Goal: Information Seeking & Learning: Check status

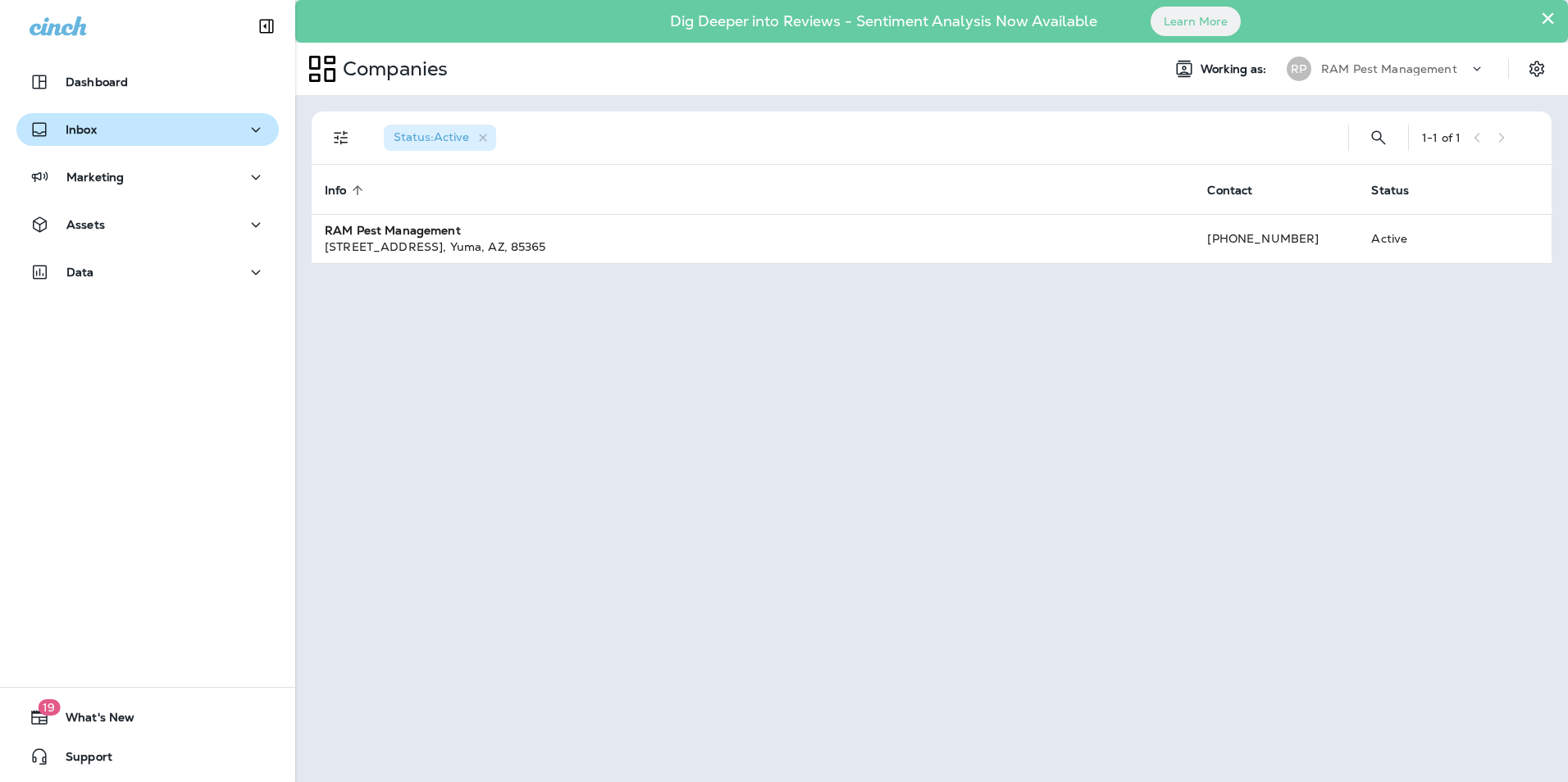
click at [125, 133] on div "Inbox" at bounding box center [147, 130] width 236 height 21
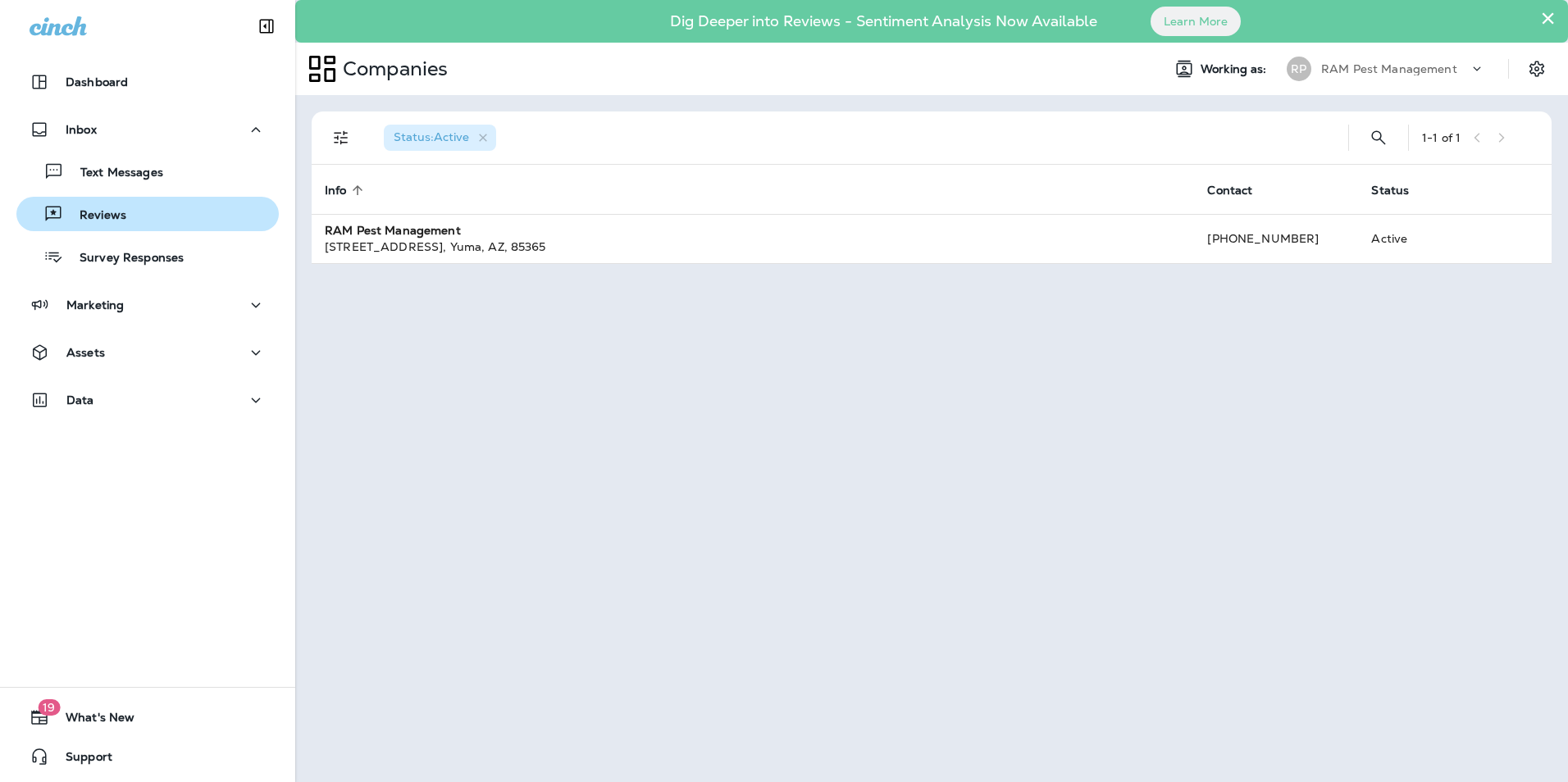
click at [113, 223] on p "Reviews" at bounding box center [94, 216] width 63 height 16
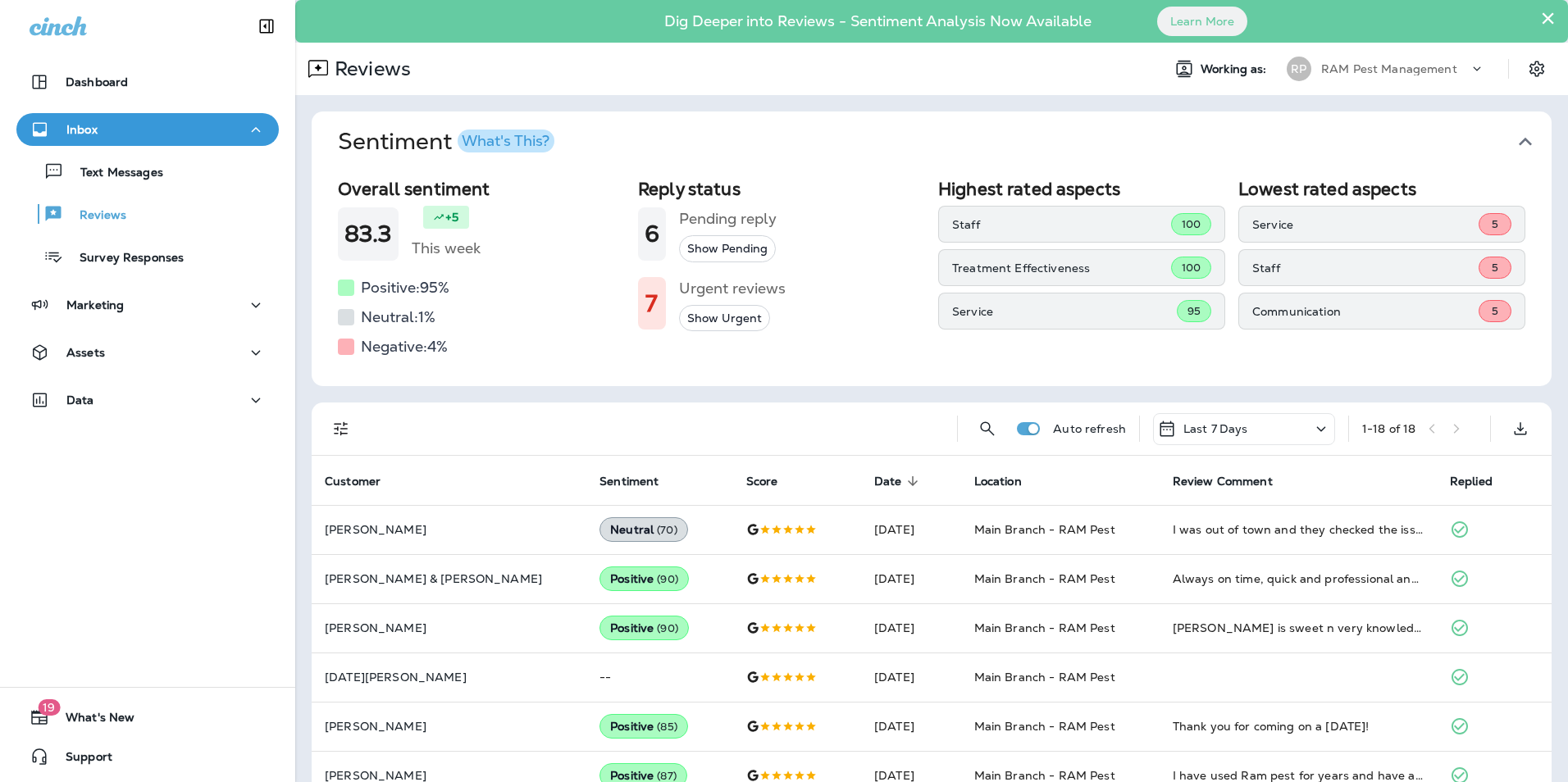
click at [714, 316] on button "Show Urgent" at bounding box center [724, 318] width 91 height 27
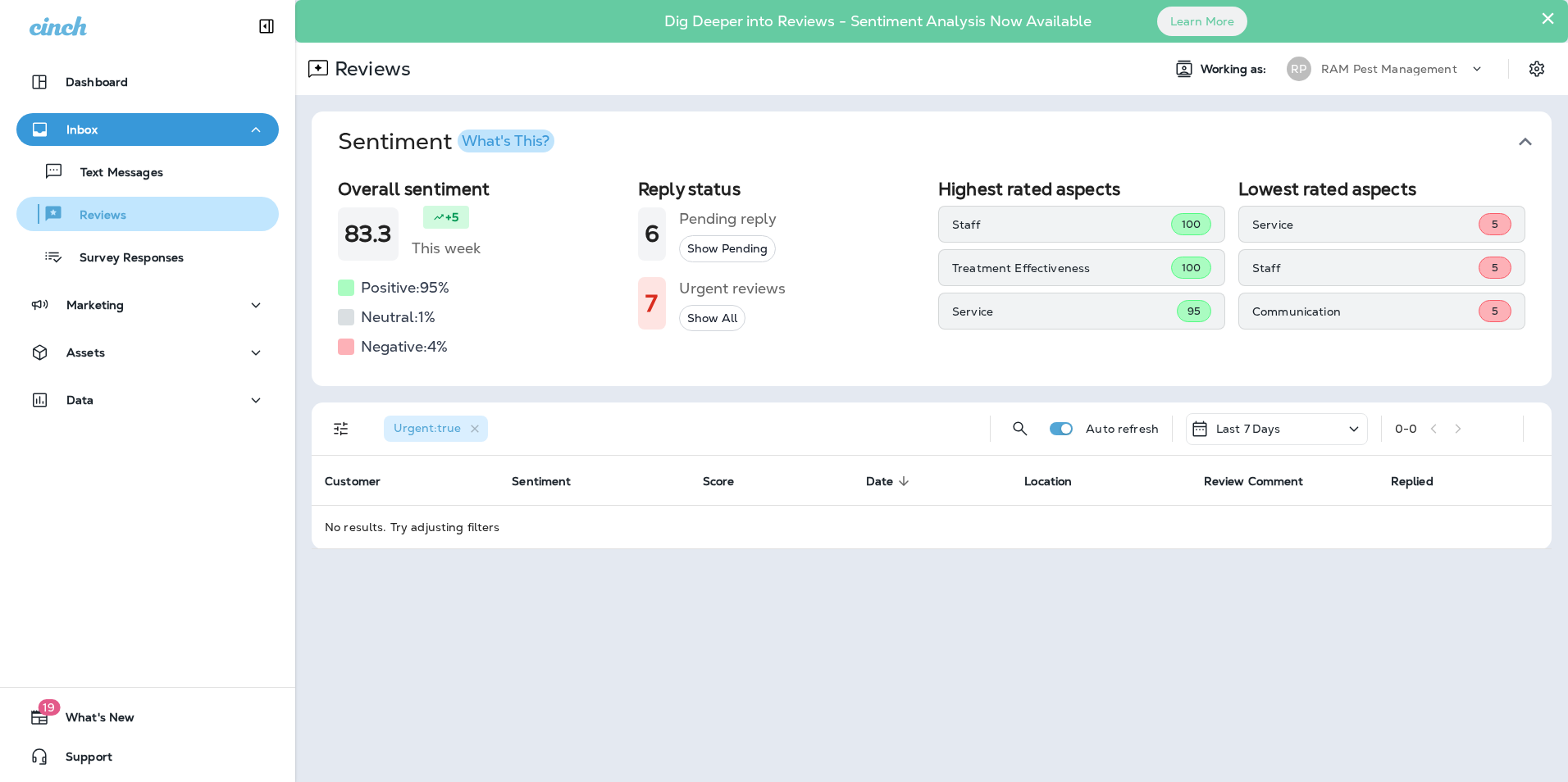
click at [112, 217] on p "Reviews" at bounding box center [94, 216] width 63 height 16
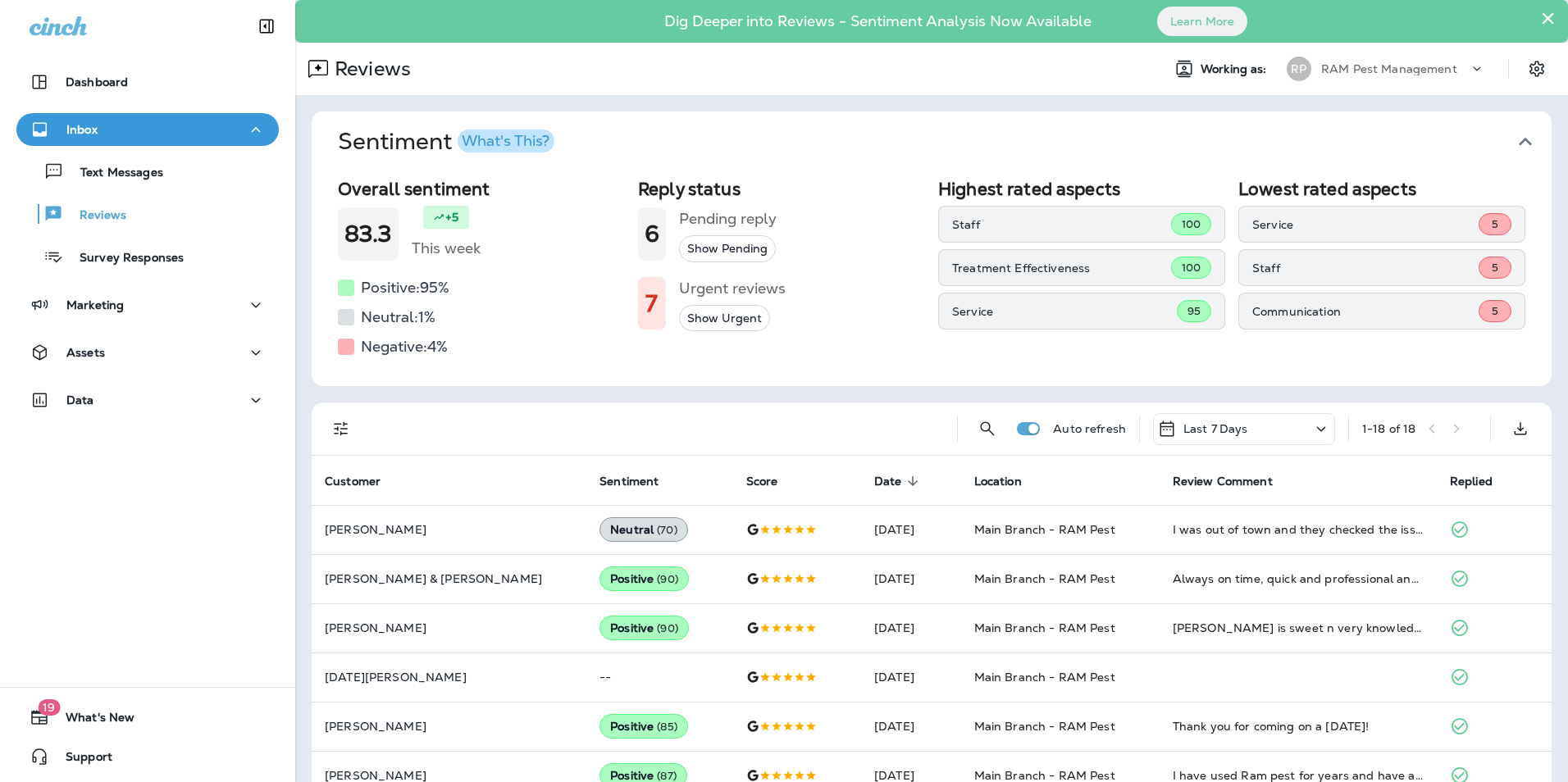
click at [1312, 430] on icon at bounding box center [1321, 430] width 20 height 21
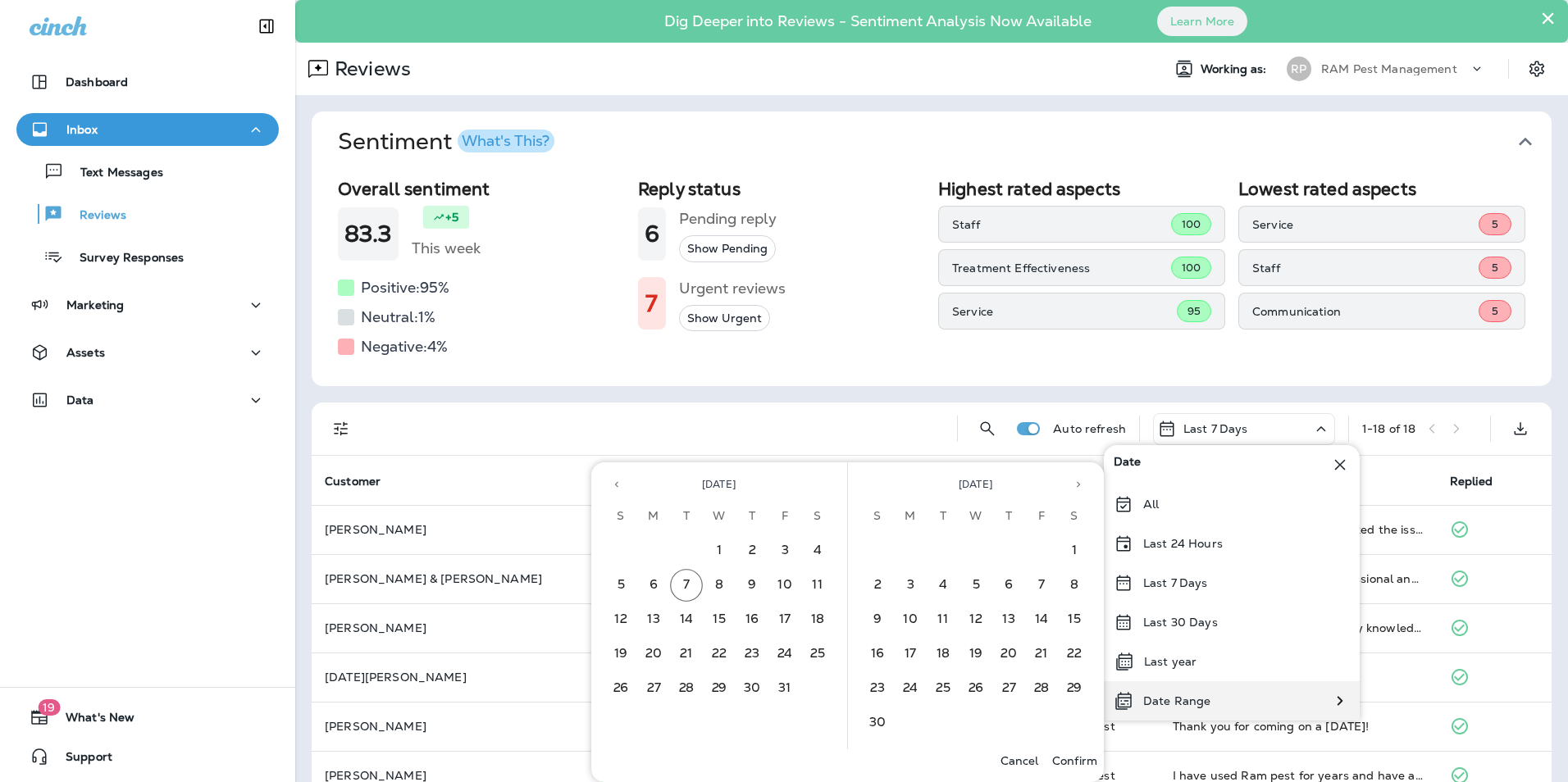
click at [1177, 696] on p "Date Range" at bounding box center [1177, 701] width 68 height 13
click at [613, 481] on icon "Previous month" at bounding box center [616, 484] width 11 height 11
click at [655, 551] on button "1" at bounding box center [654, 551] width 33 height 33
click at [689, 693] on button "30" at bounding box center [686, 688] width 33 height 33
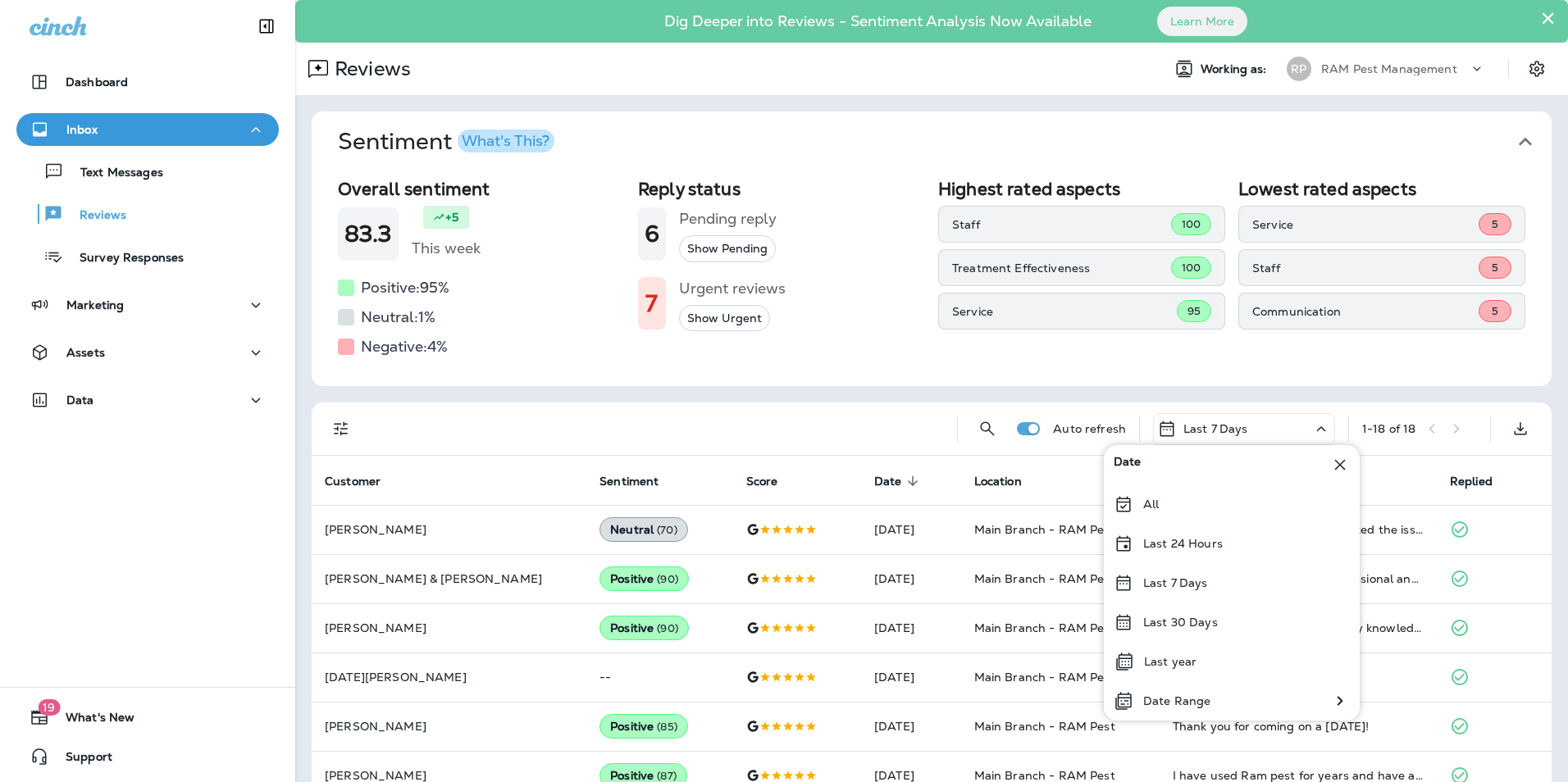
click at [1339, 463] on icon at bounding box center [1340, 465] width 10 height 10
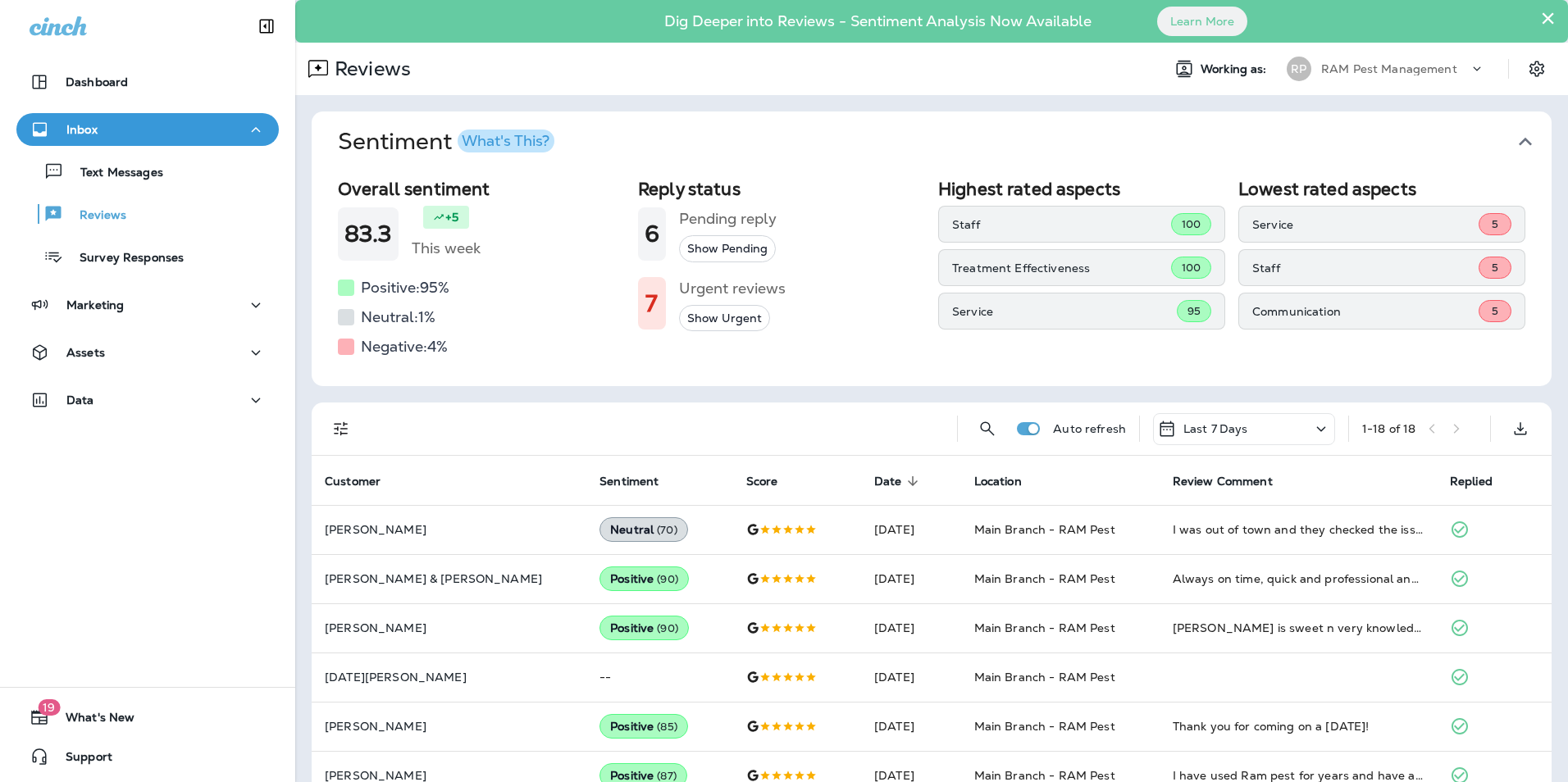
click at [1195, 430] on p "Last 7 Days" at bounding box center [1215, 429] width 65 height 13
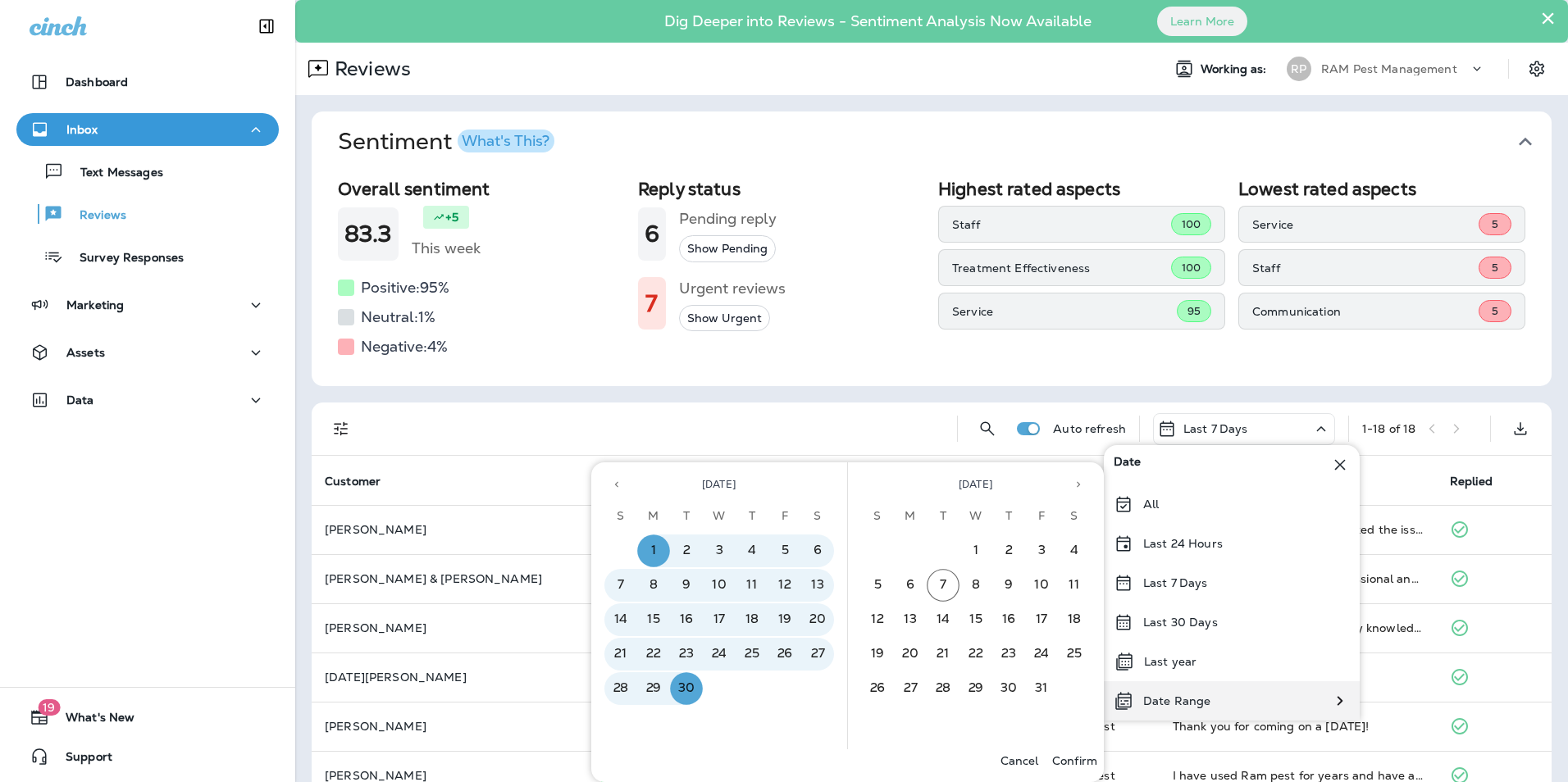
click at [1182, 700] on p "Date Range" at bounding box center [1177, 701] width 68 height 13
click at [1084, 760] on p "Confirm" at bounding box center [1075, 760] width 45 height 13
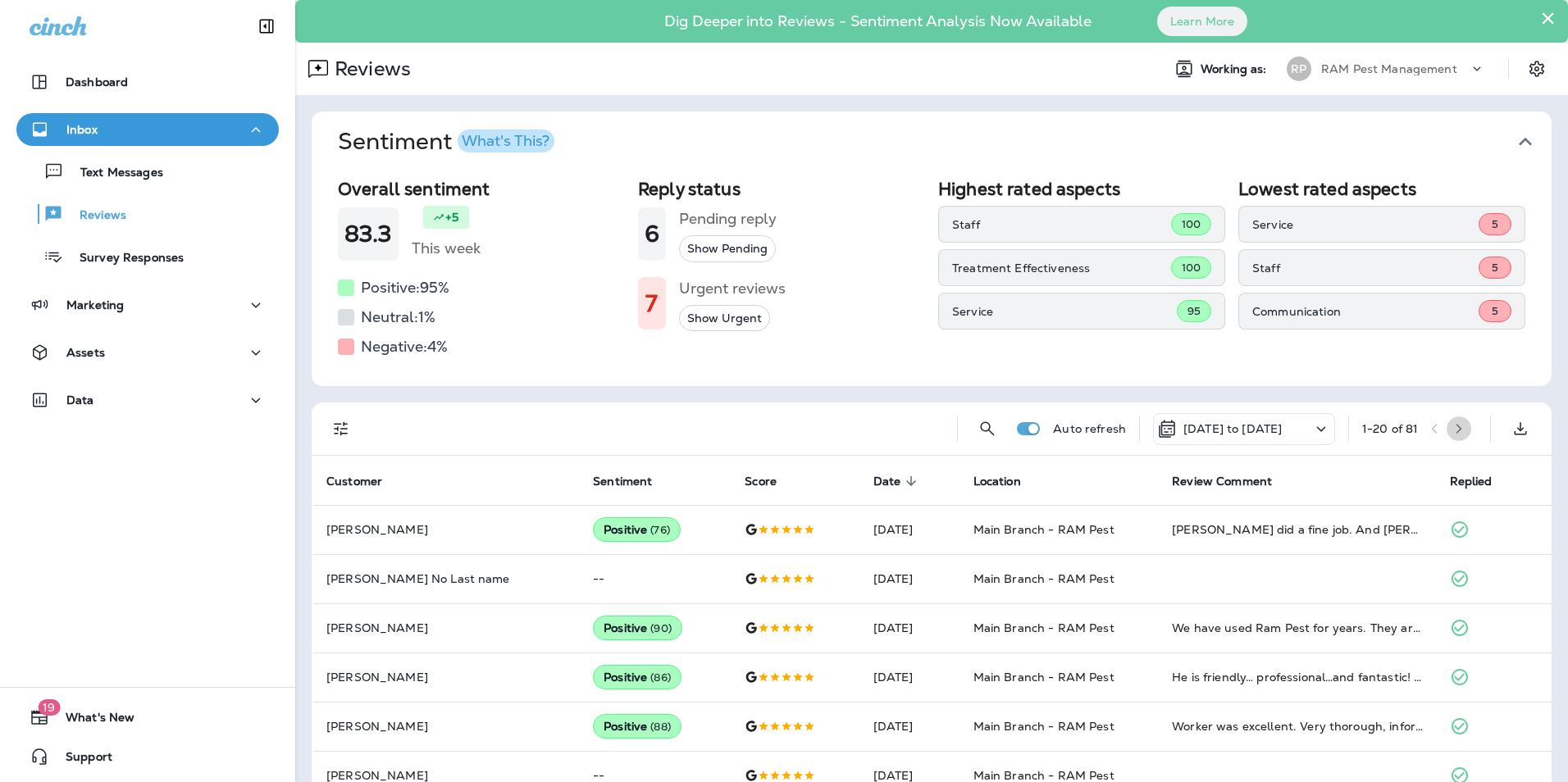
click at [1454, 431] on icon "button" at bounding box center [1459, 429] width 11 height 11
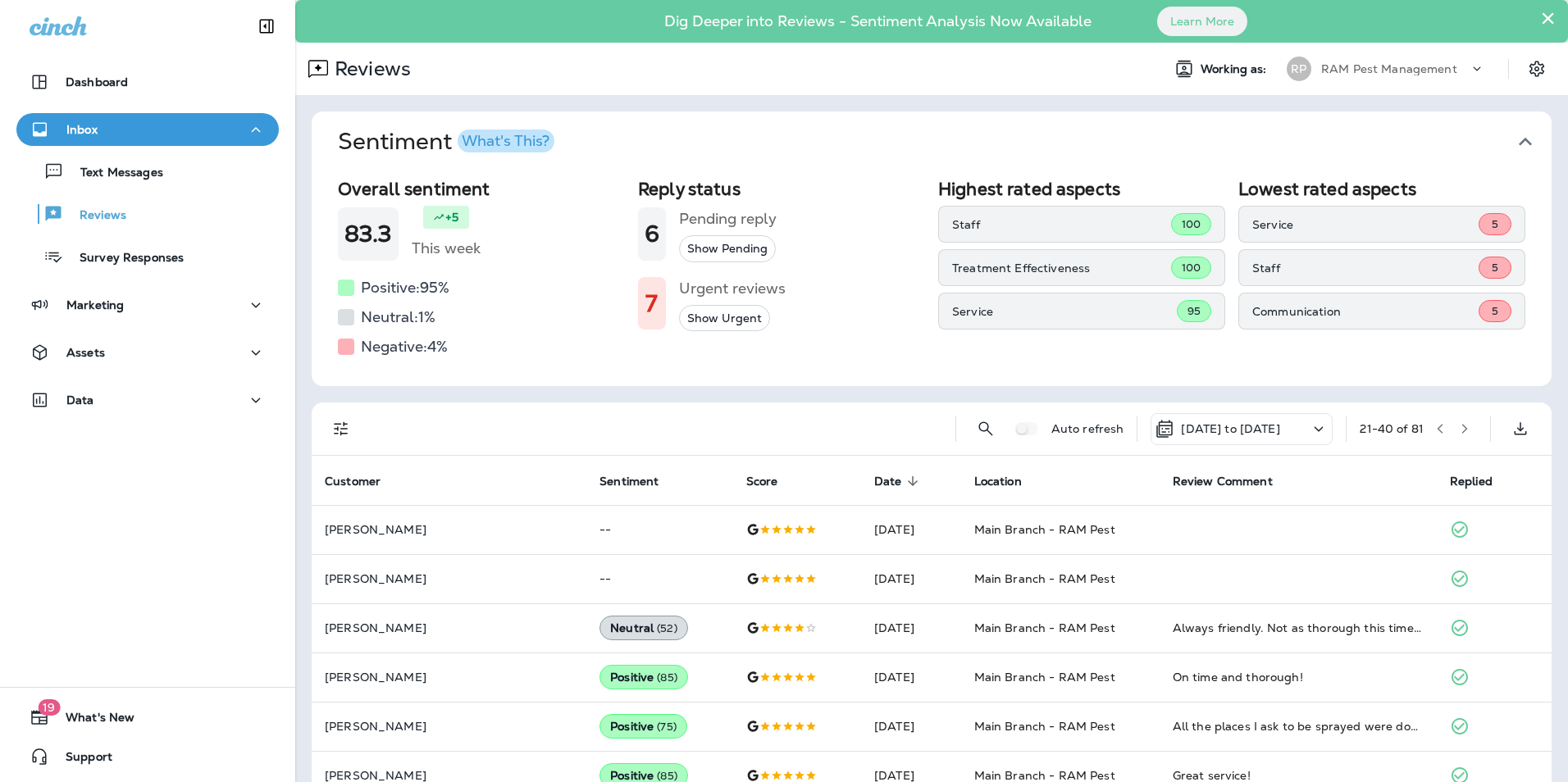
click at [1459, 428] on icon "button" at bounding box center [1464, 429] width 11 height 11
click at [1459, 430] on icon "button" at bounding box center [1464, 429] width 11 height 11
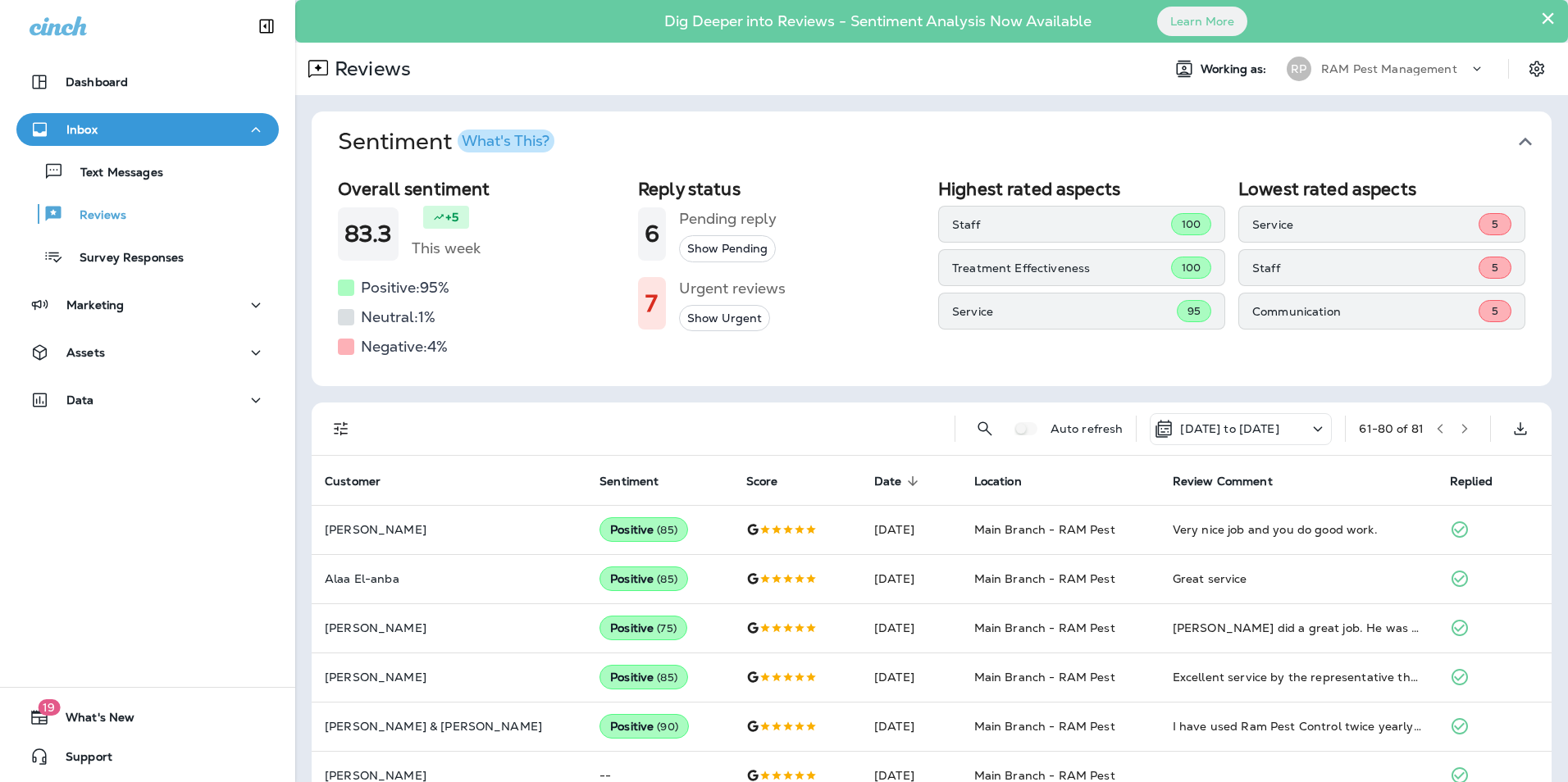
click at [1435, 430] on icon "button" at bounding box center [1440, 429] width 11 height 11
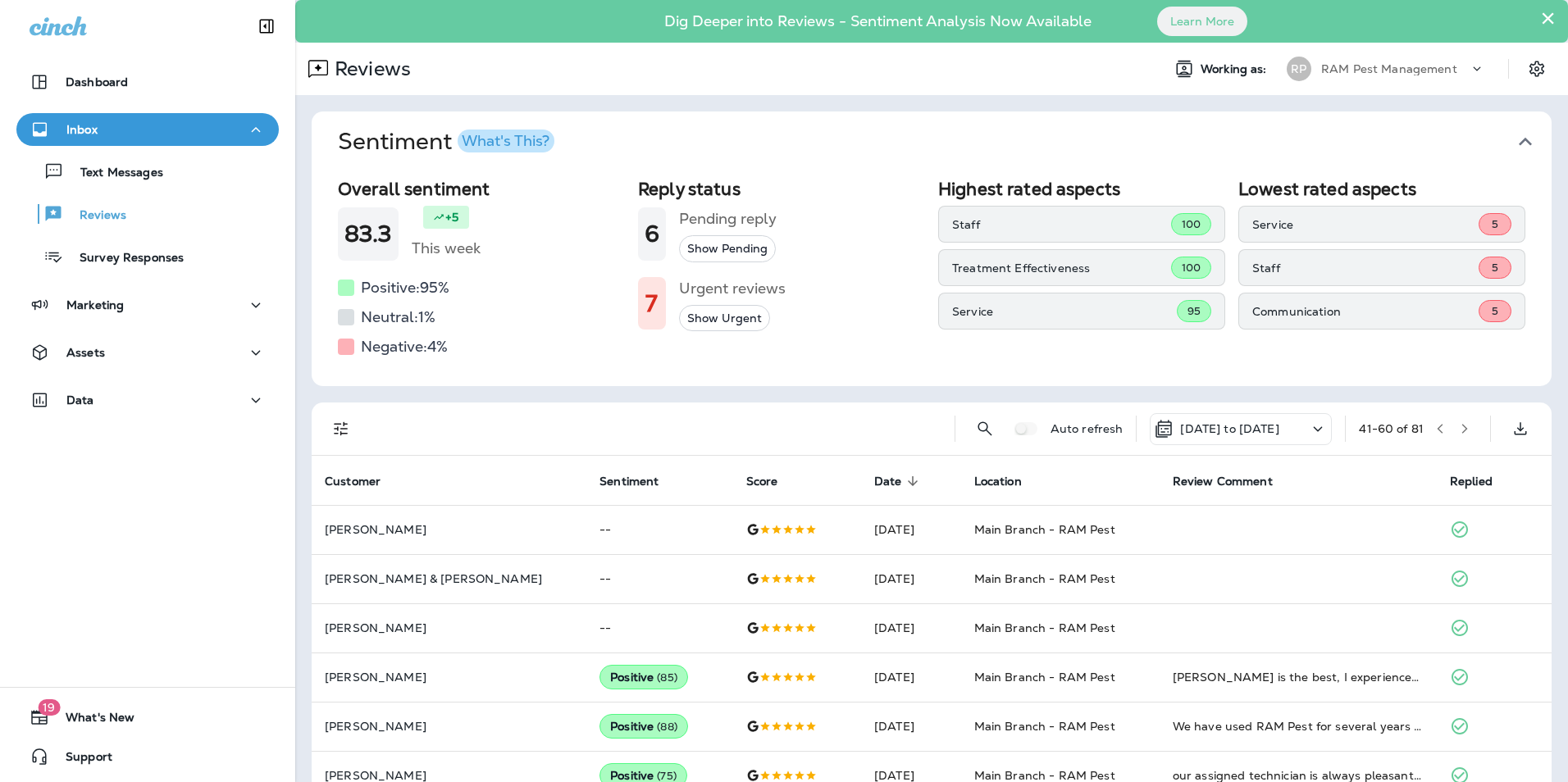
click at [1438, 428] on icon "button" at bounding box center [1441, 428] width 6 height 10
click at [1459, 430] on icon "button" at bounding box center [1464, 429] width 11 height 11
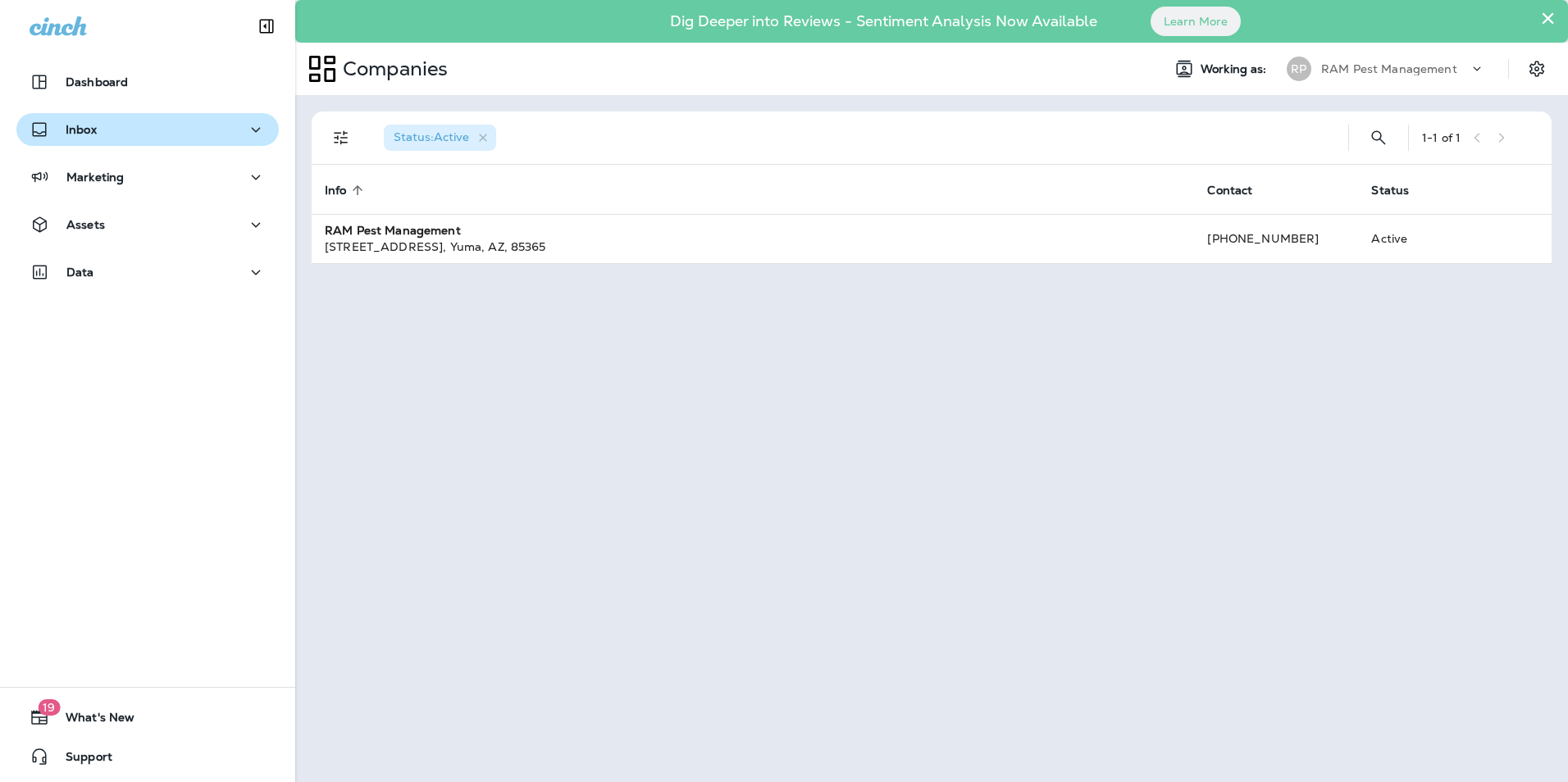
click at [121, 129] on div "Inbox" at bounding box center [147, 130] width 236 height 21
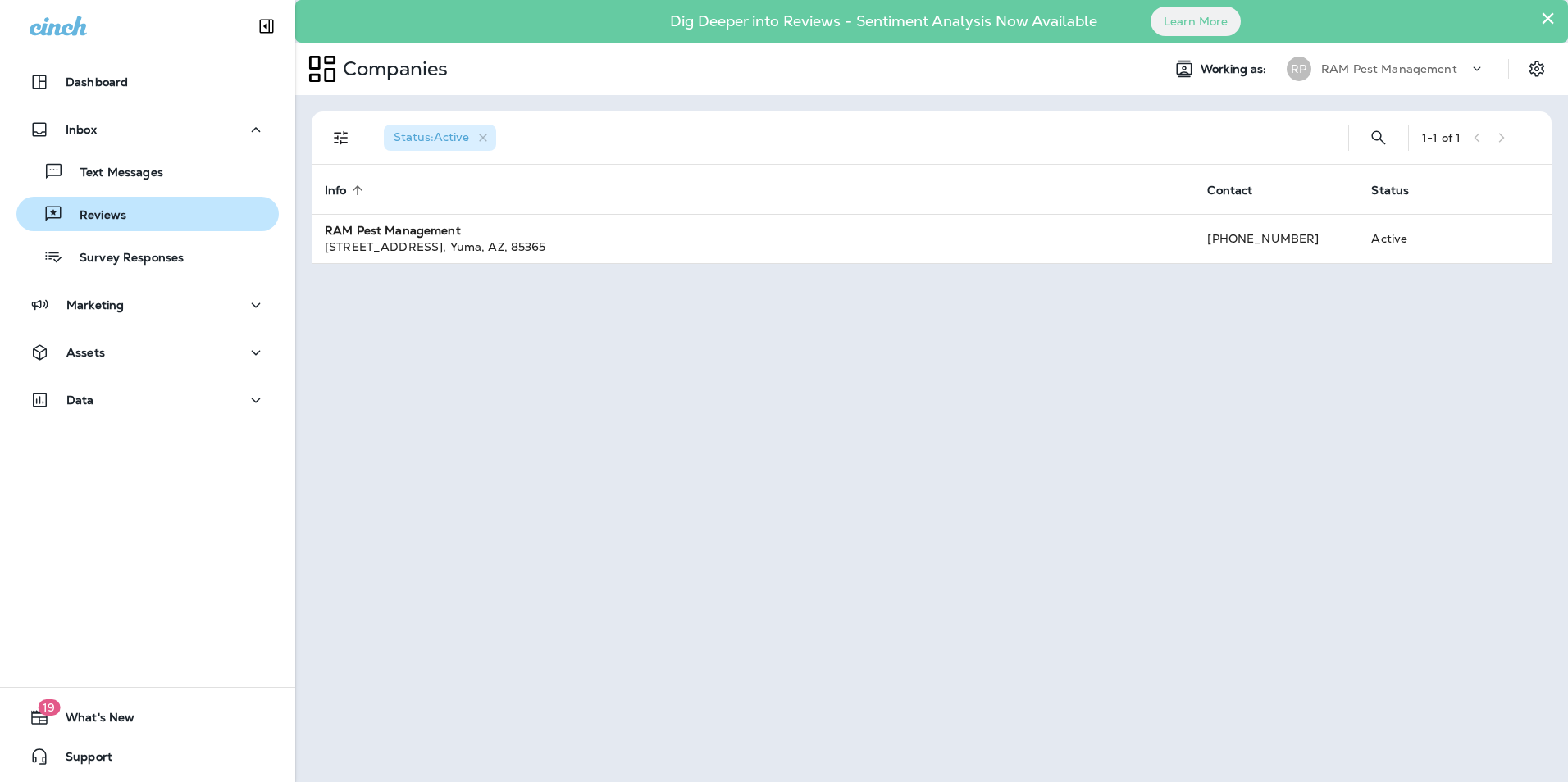
click at [126, 216] on div "Reviews" at bounding box center [148, 214] width 249 height 24
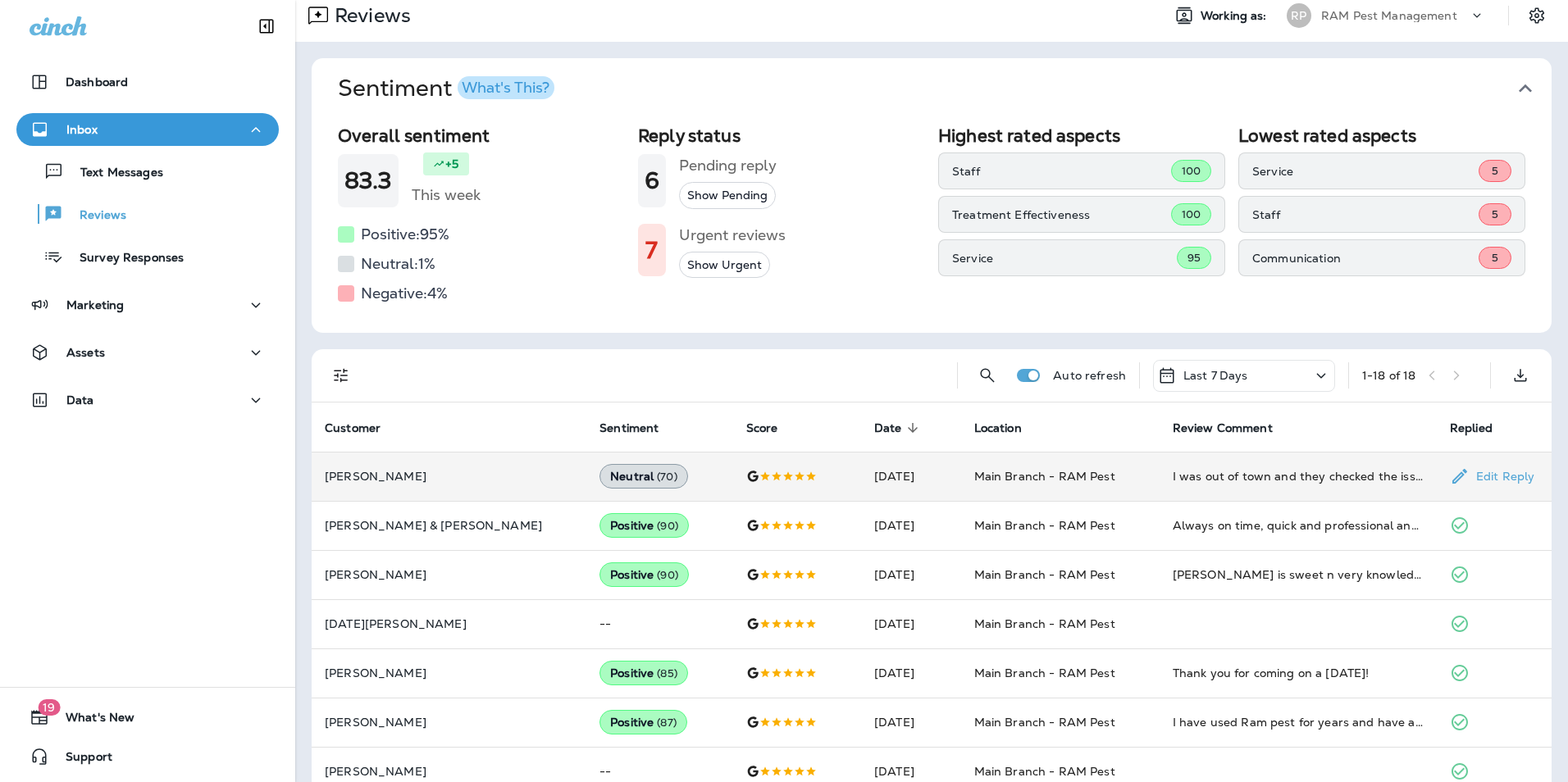
scroll to position [82, 0]
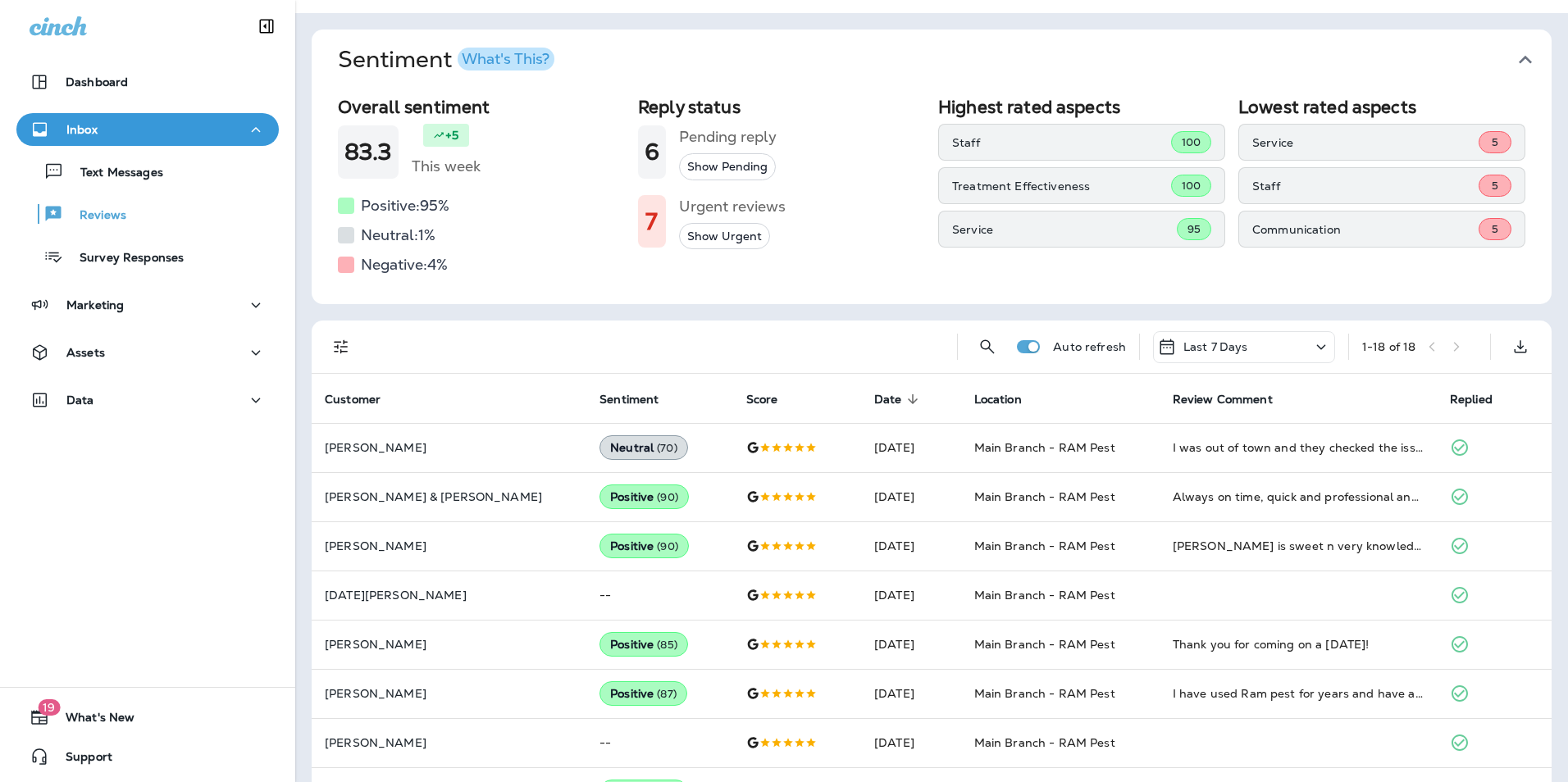
click at [1195, 347] on p "Last 7 Days" at bounding box center [1215, 346] width 65 height 13
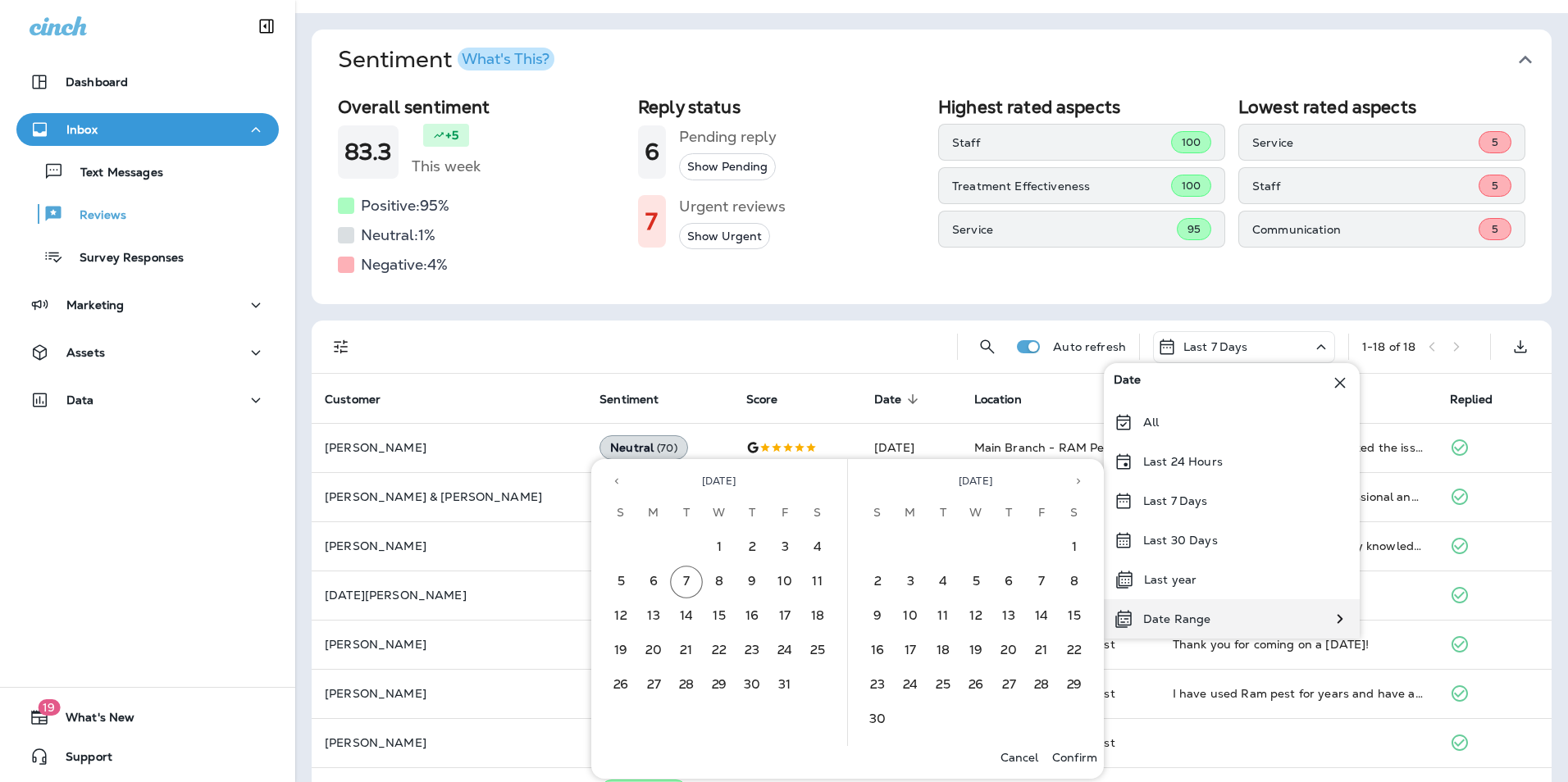
click at [1195, 614] on p "Date Range" at bounding box center [1177, 618] width 68 height 13
click at [611, 481] on icon "Previous month" at bounding box center [616, 481] width 11 height 11
click at [659, 546] on button "1" at bounding box center [654, 547] width 33 height 33
click at [692, 685] on button "30" at bounding box center [686, 686] width 33 height 33
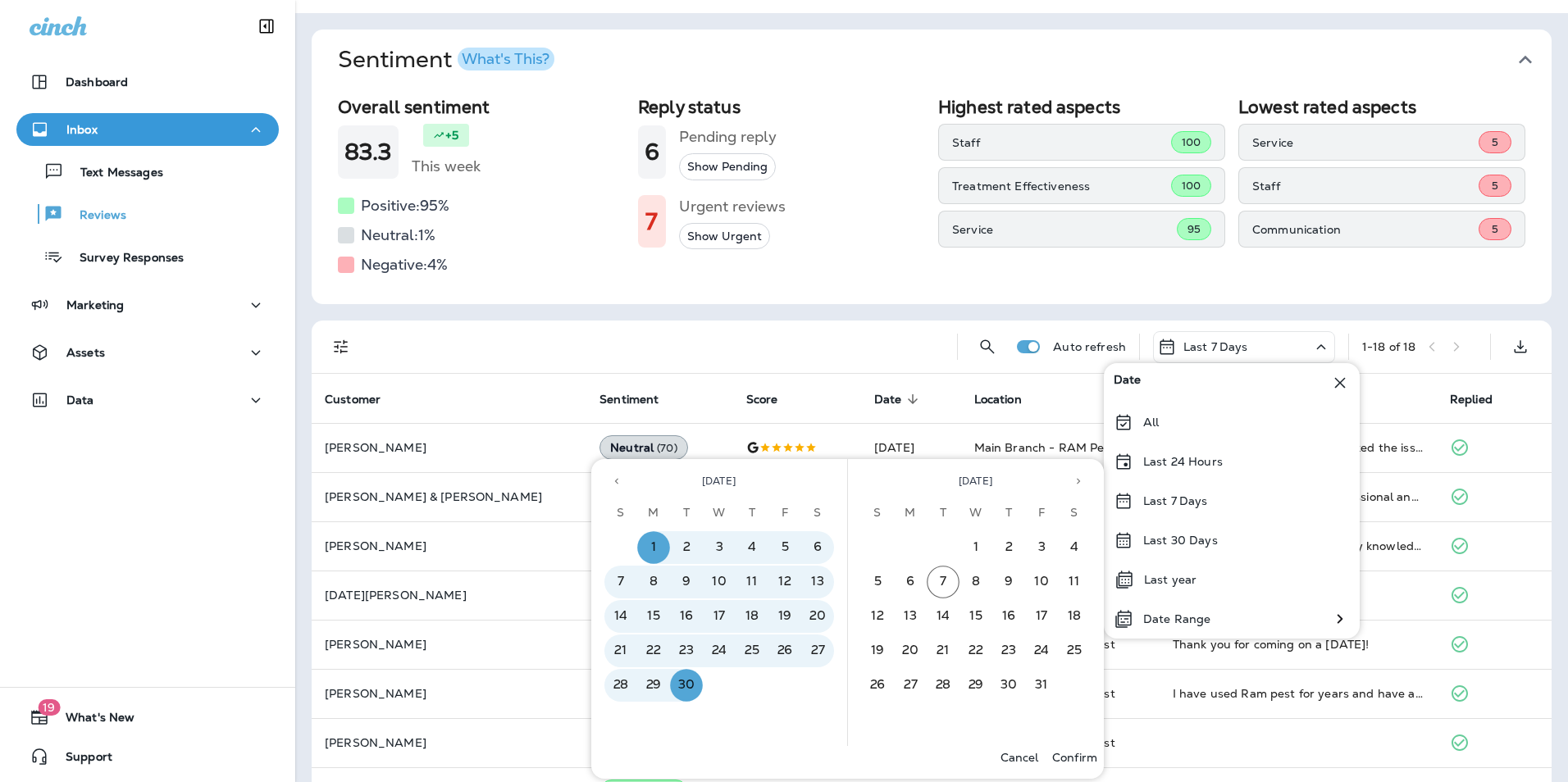
click at [1077, 760] on p "Confirm" at bounding box center [1075, 757] width 45 height 13
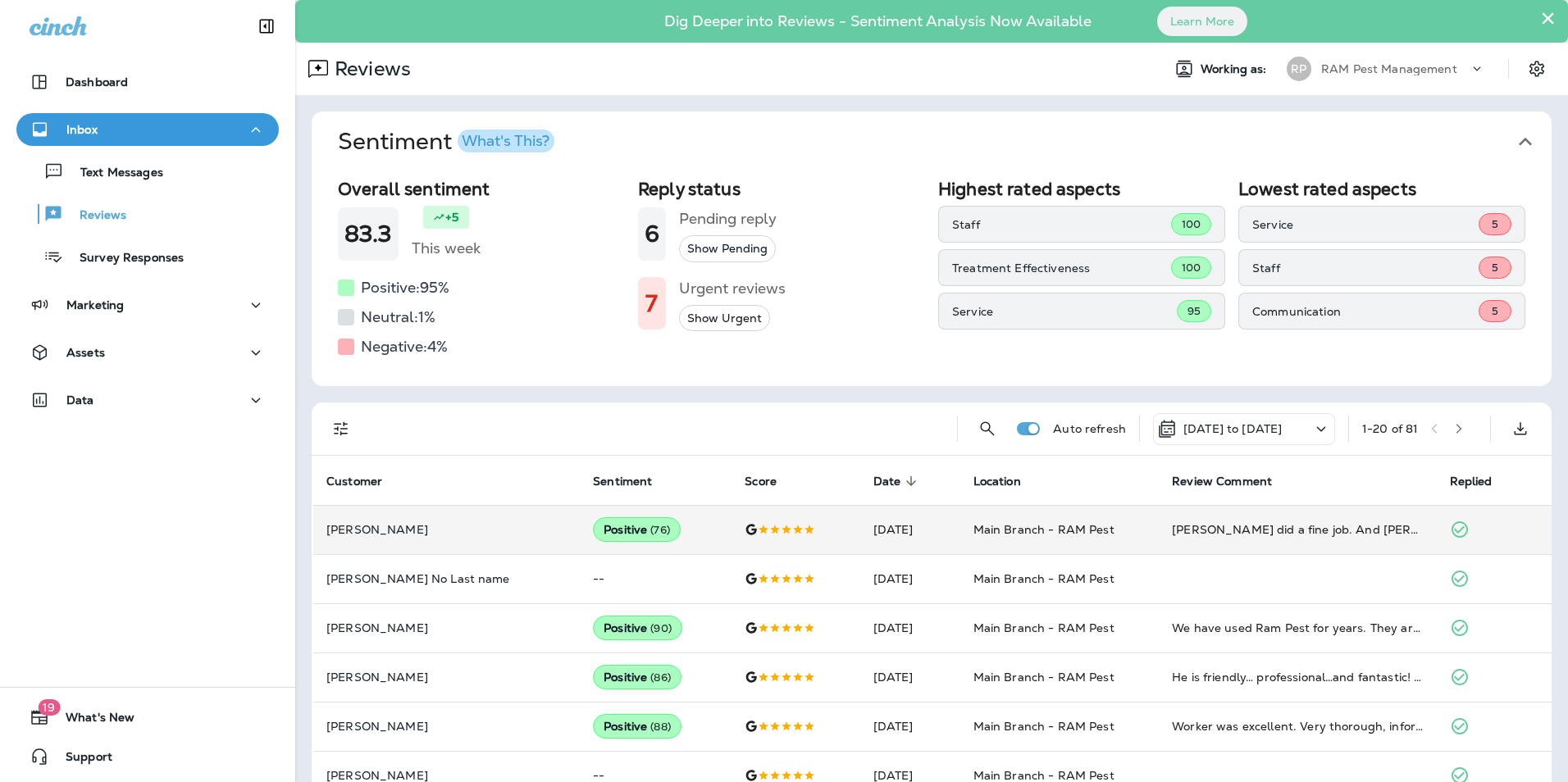
click at [1159, 535] on td "[PERSON_NAME] did a fine job. And [PERSON_NAME] is the best office gal. She sch…" at bounding box center [1298, 529] width 277 height 49
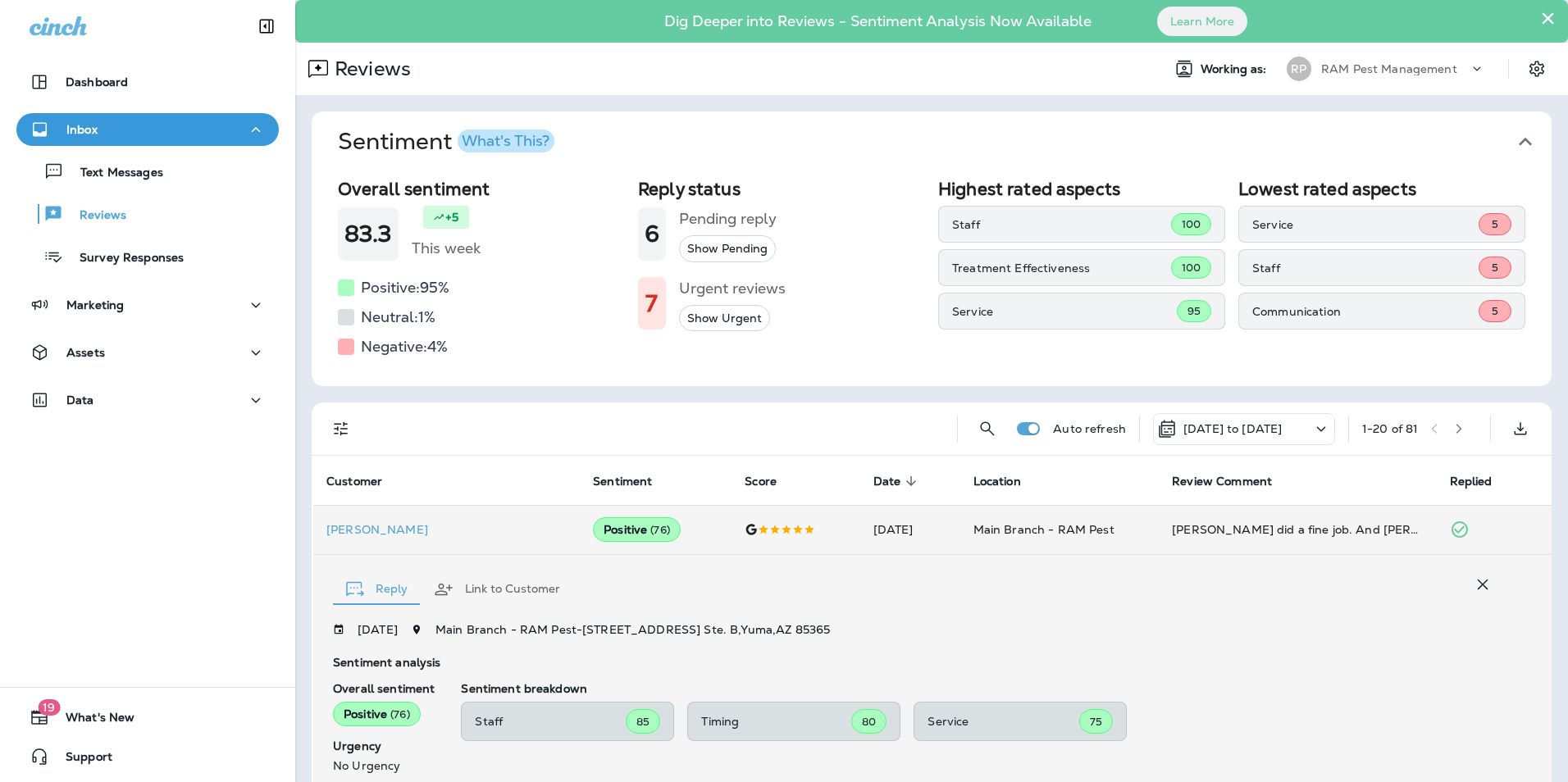
scroll to position [271, 0]
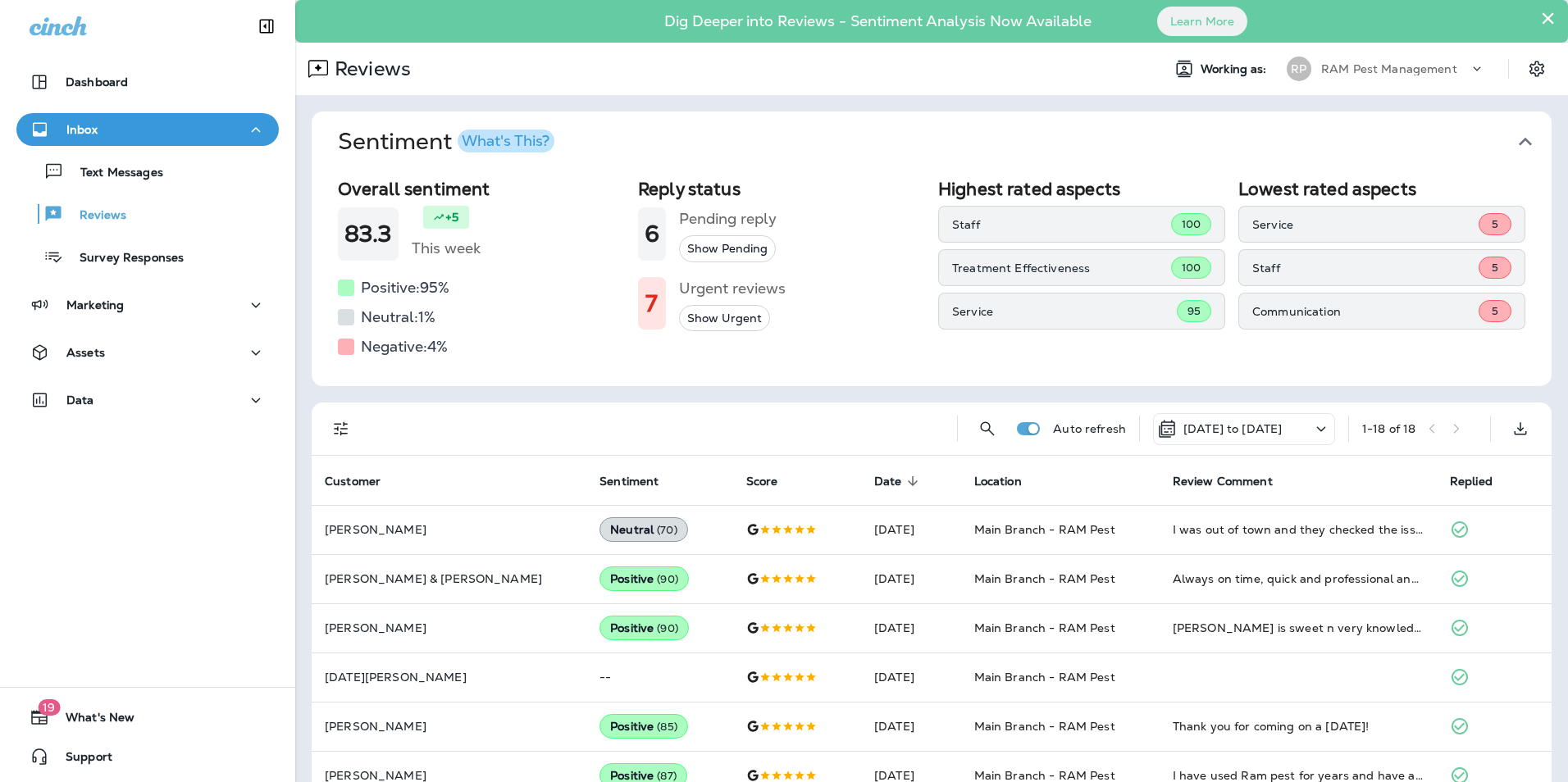
click at [1312, 426] on icon at bounding box center [1321, 430] width 20 height 21
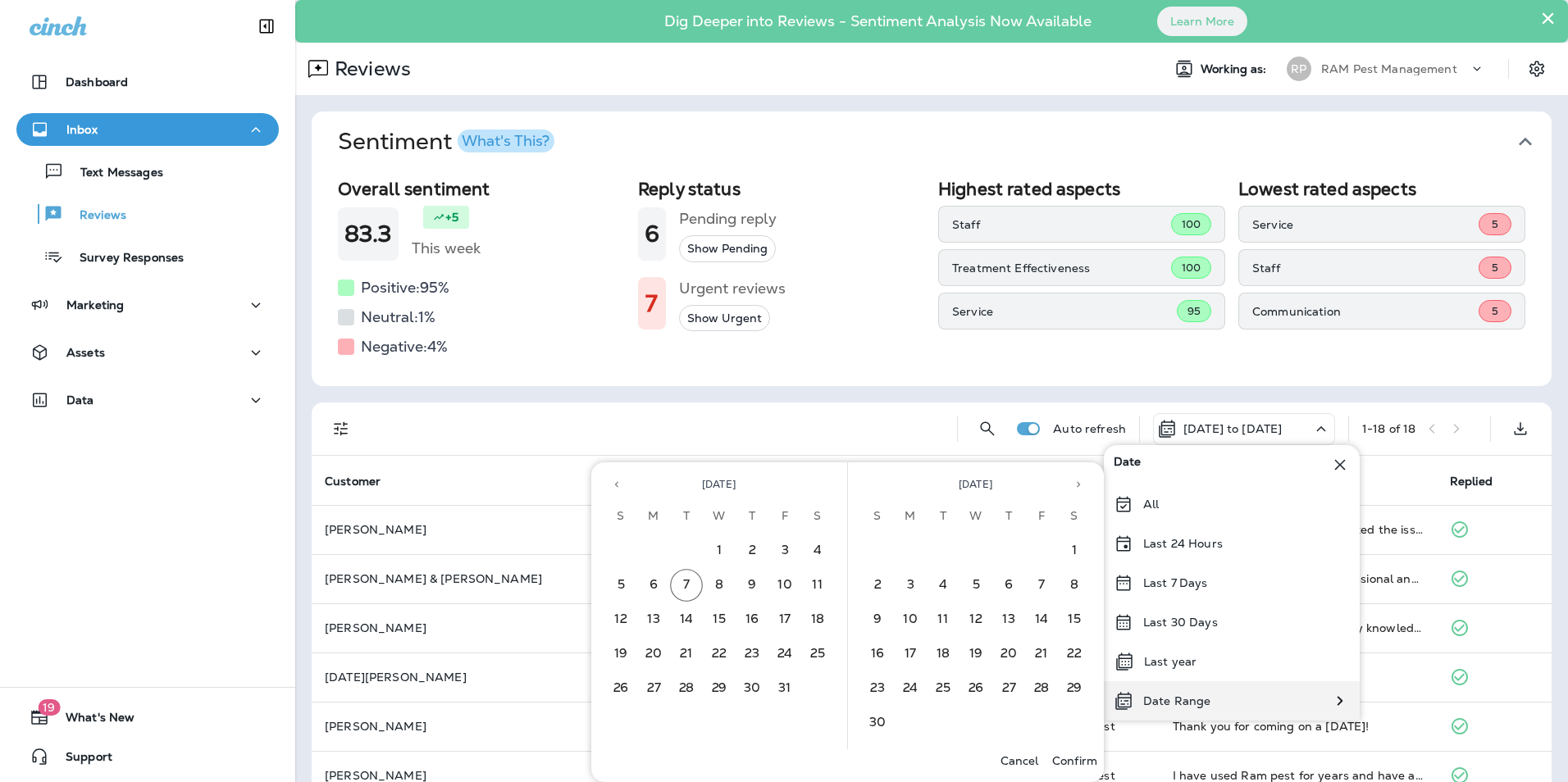
click at [1206, 707] on p "Date Range" at bounding box center [1177, 701] width 68 height 13
click at [620, 485] on icon "Previous month" at bounding box center [616, 484] width 11 height 11
click at [662, 542] on button "1" at bounding box center [654, 551] width 33 height 33
click at [684, 689] on button "30" at bounding box center [686, 688] width 33 height 33
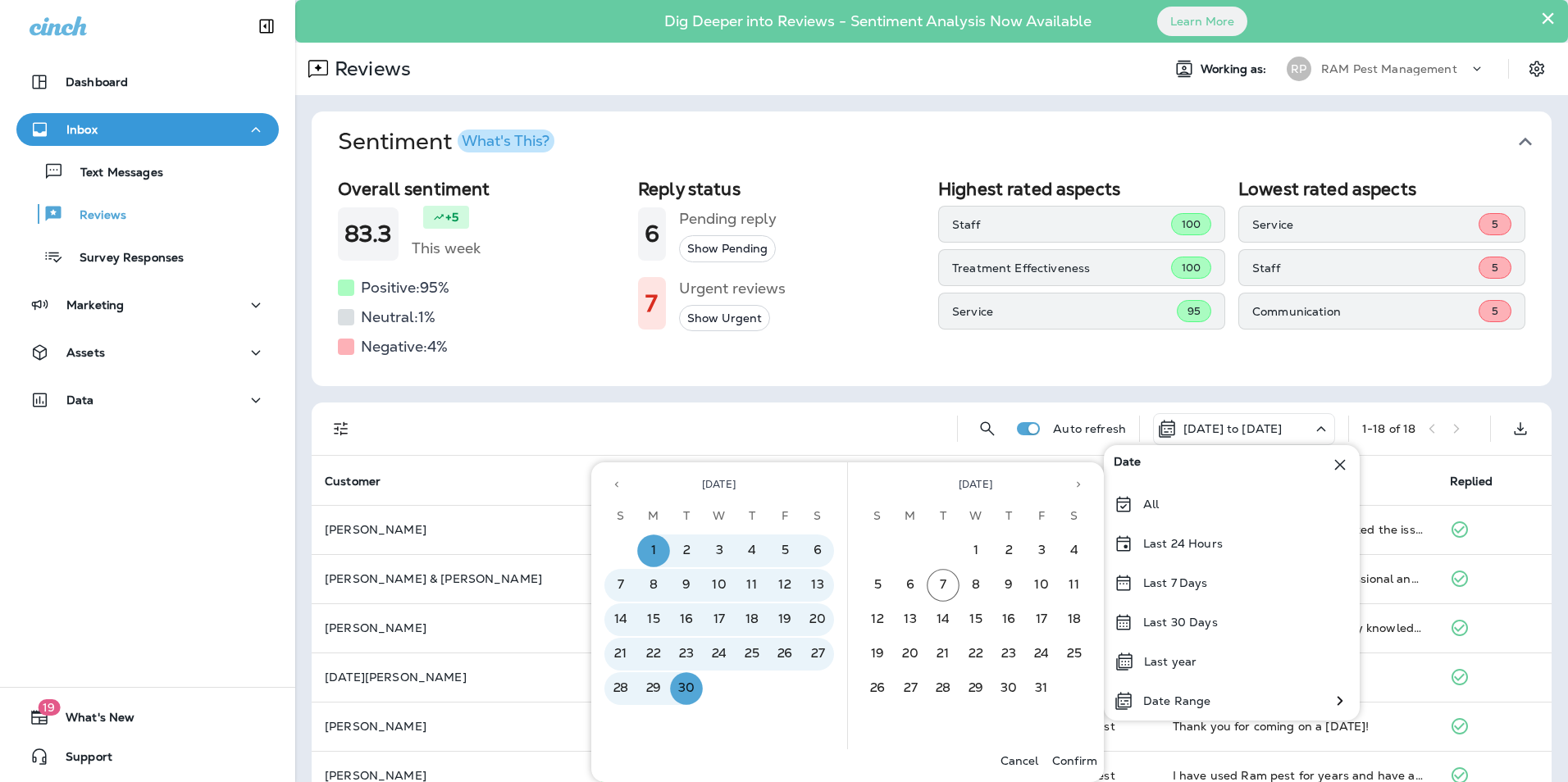
click at [1067, 763] on p "Confirm" at bounding box center [1075, 760] width 45 height 13
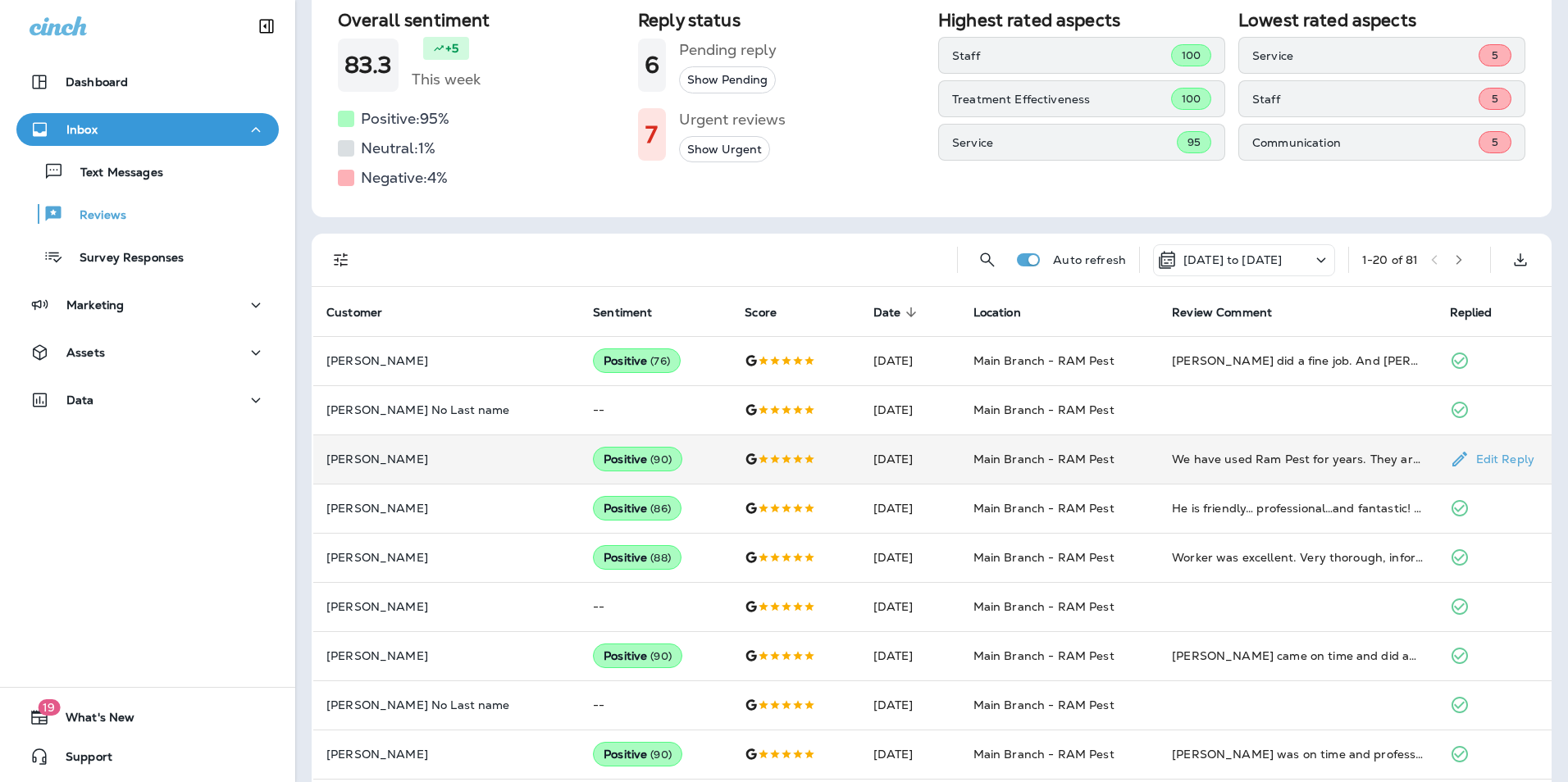
scroll to position [246, 0]
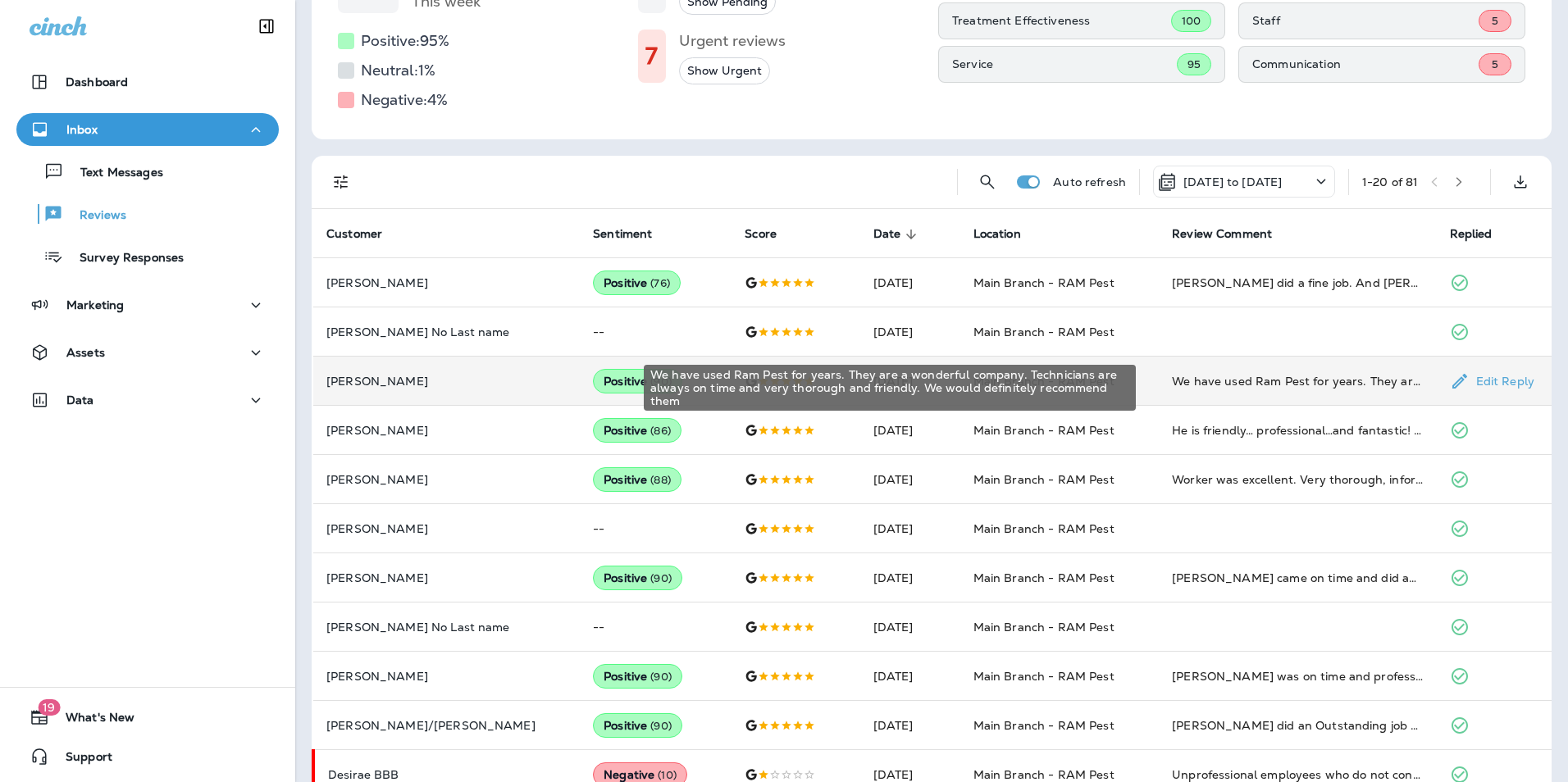
click at [1172, 385] on div "We have used Ram Pest for years. They are a wonderful company. Technicians are …" at bounding box center [1298, 381] width 251 height 16
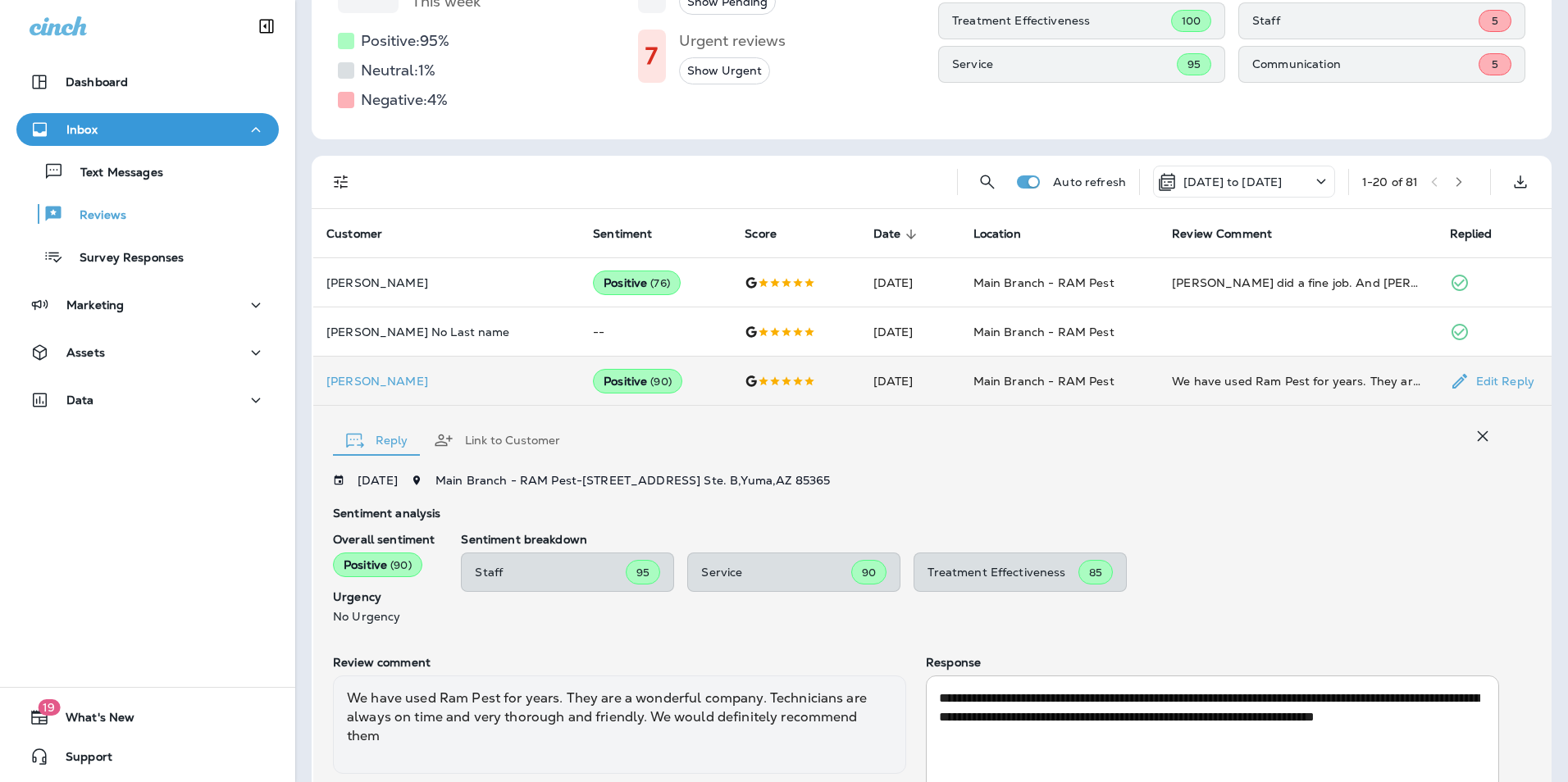
scroll to position [368, 0]
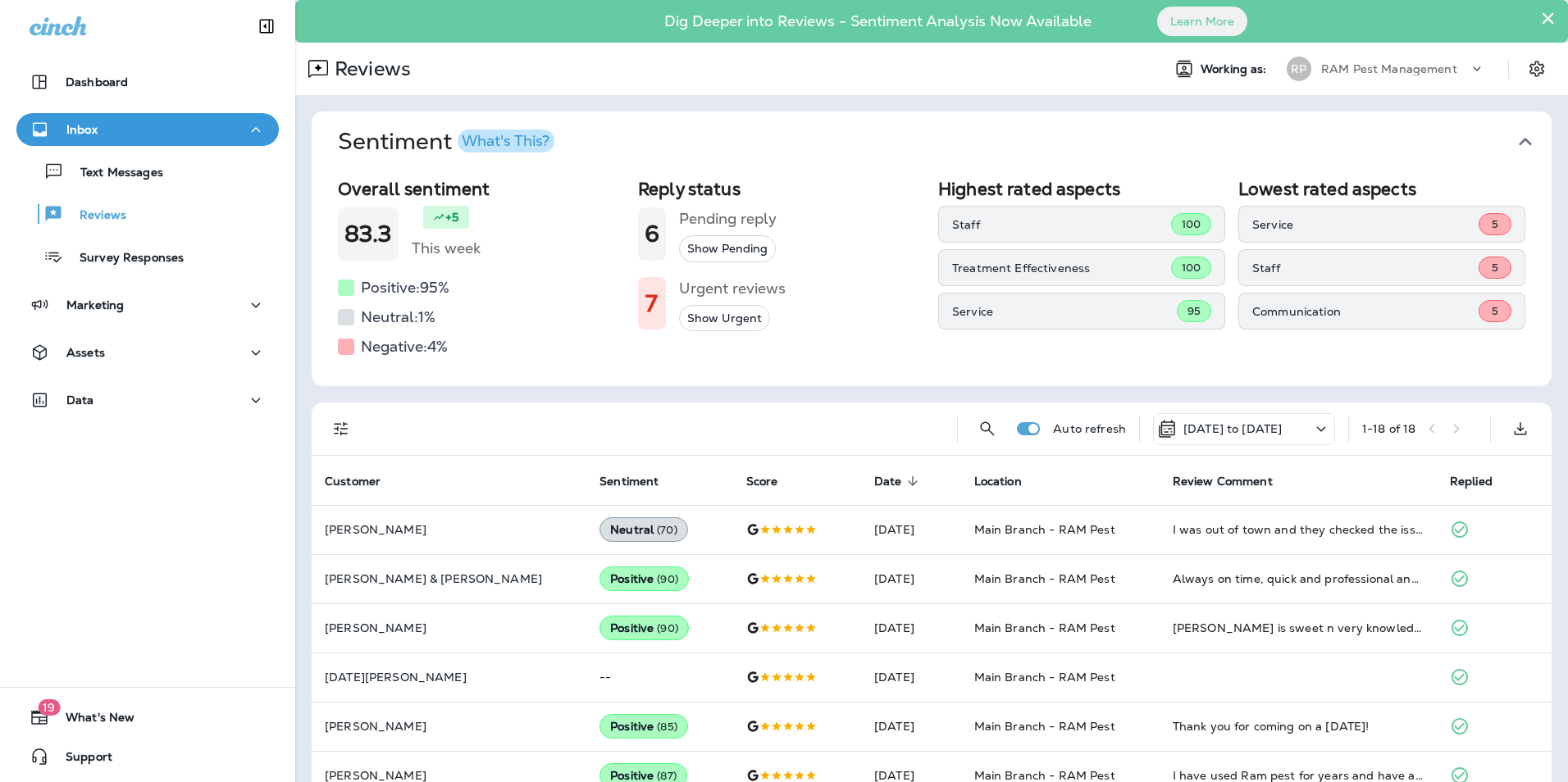
click at [1270, 431] on p "[DATE] to [DATE]" at bounding box center [1233, 429] width 99 height 13
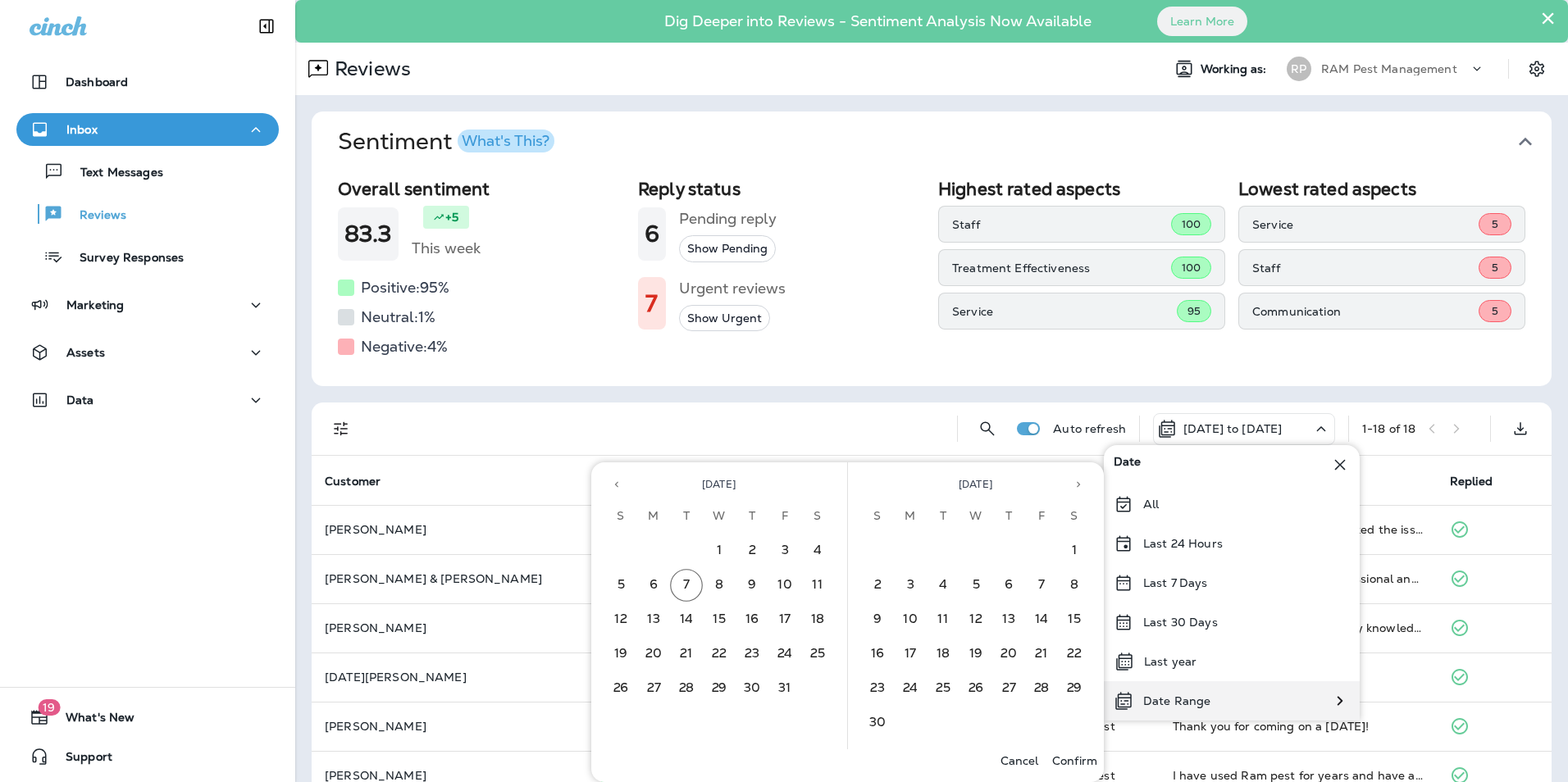
click at [1193, 709] on div "Date Range" at bounding box center [1162, 701] width 116 height 39
click at [608, 481] on button "Previous month" at bounding box center [617, 484] width 24 height 24
click at [646, 540] on button "1" at bounding box center [654, 551] width 33 height 33
click at [690, 692] on button "30" at bounding box center [686, 688] width 33 height 33
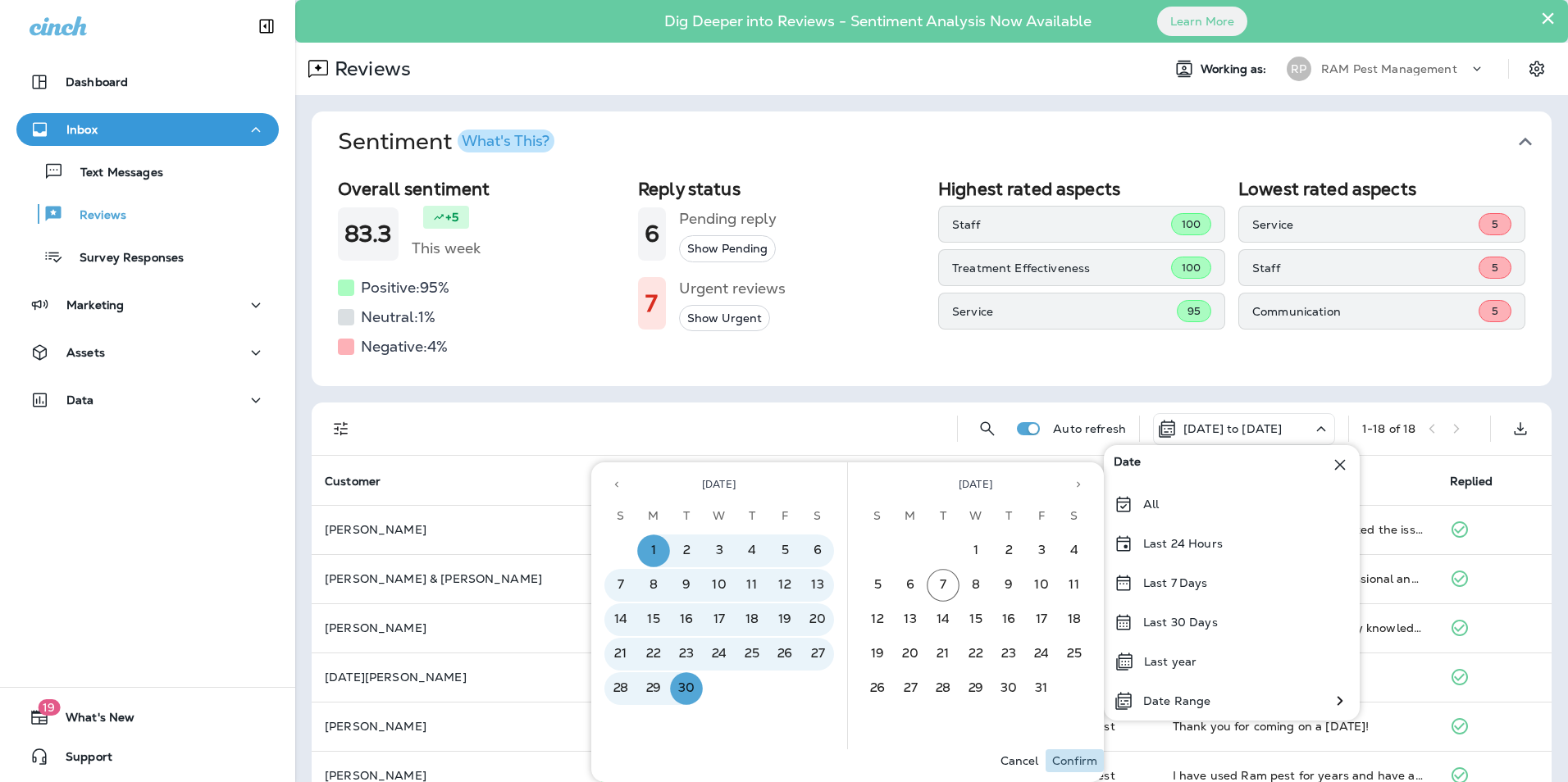
click at [1079, 762] on p "Confirm" at bounding box center [1075, 760] width 45 height 13
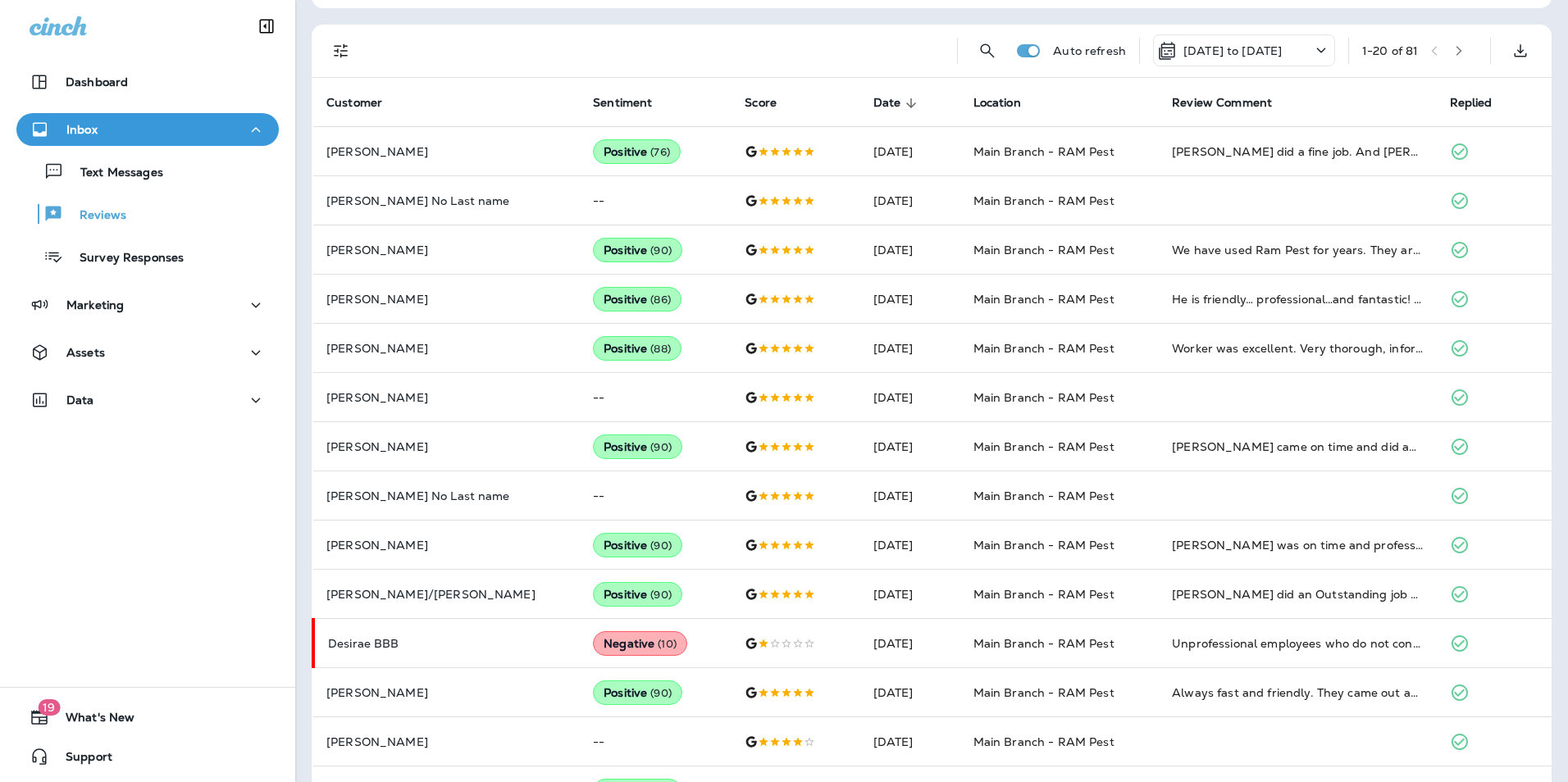
scroll to position [148, 0]
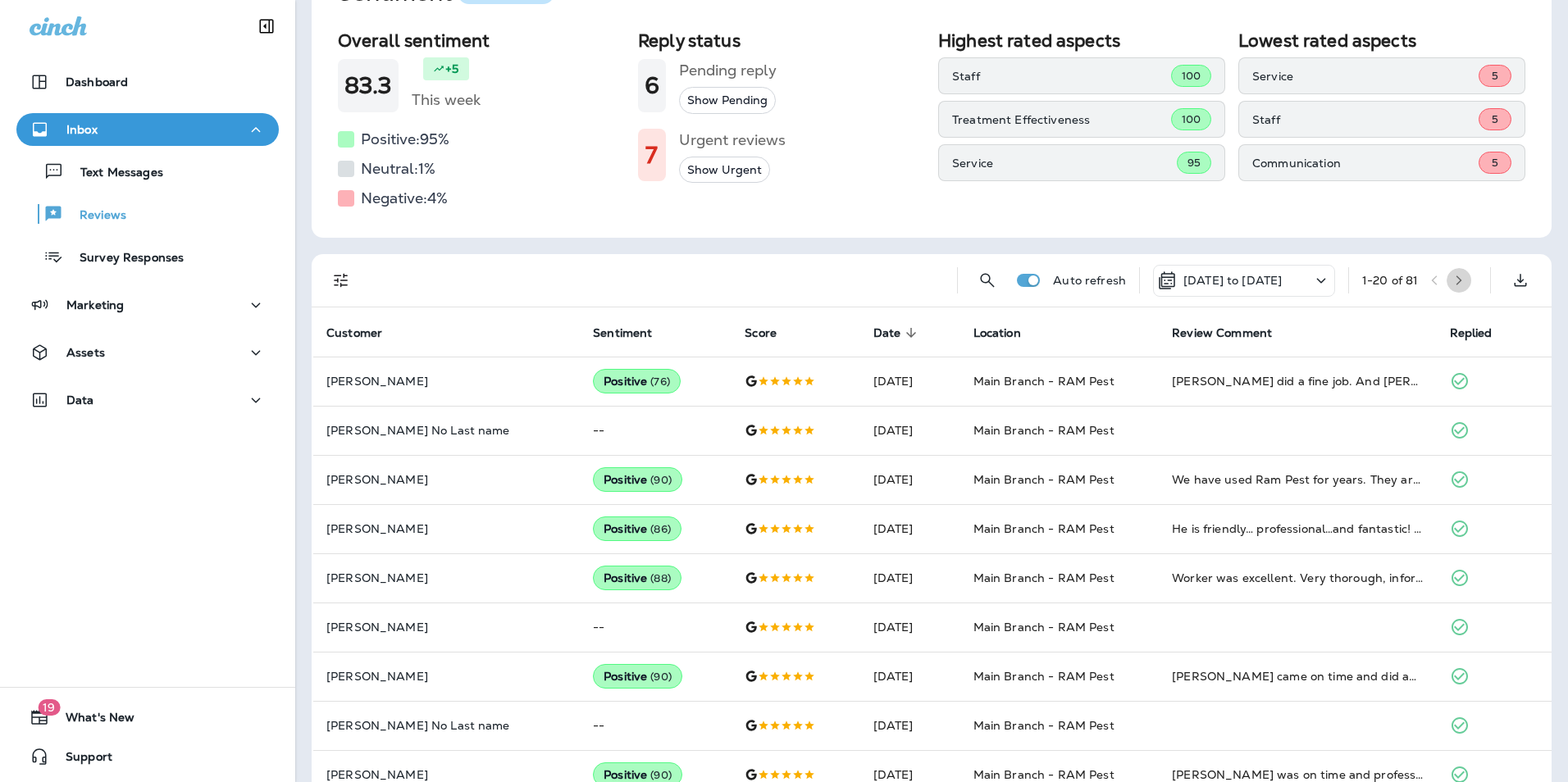
click at [1454, 281] on icon "button" at bounding box center [1459, 280] width 11 height 11
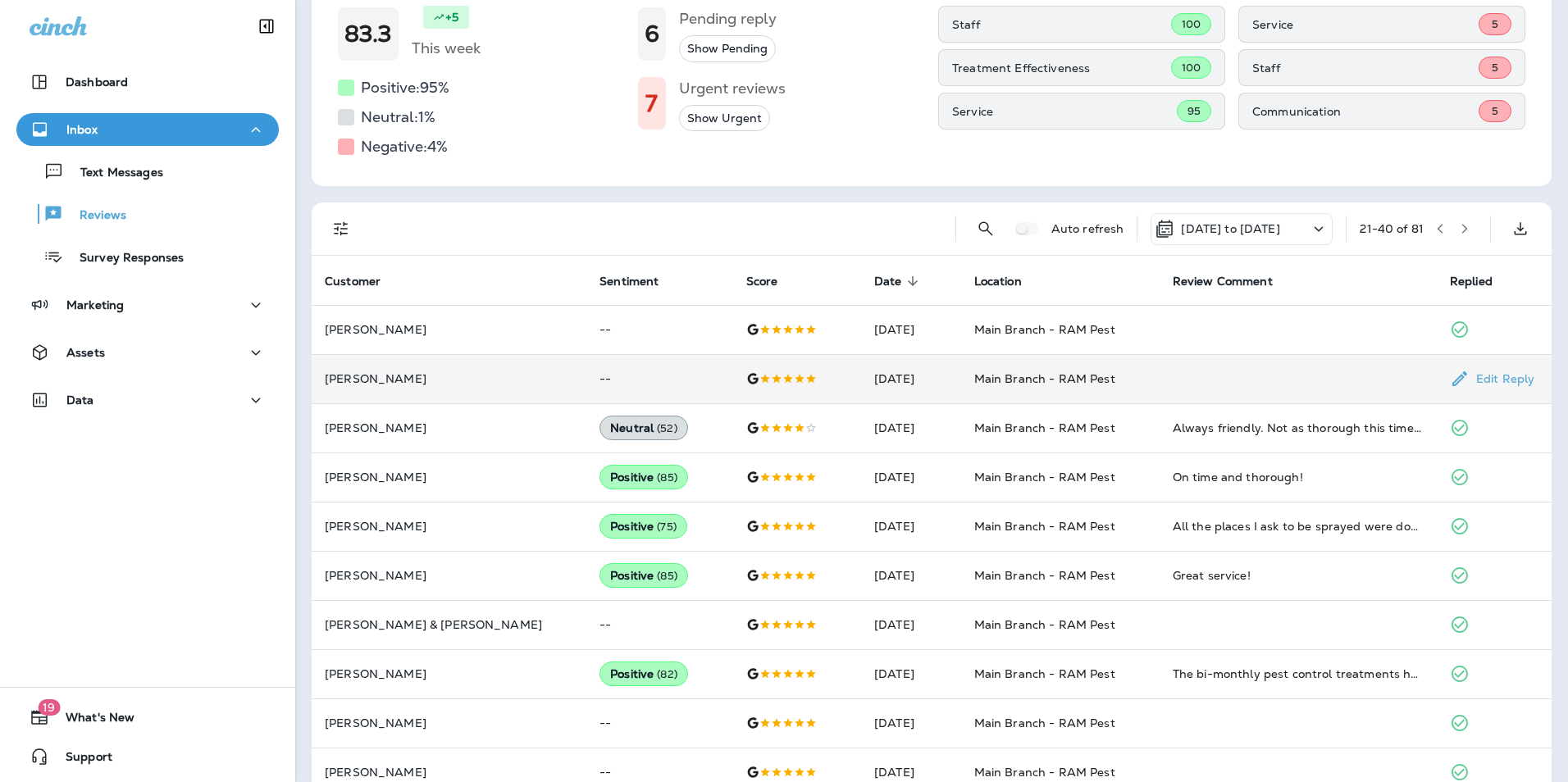
scroll to position [328, 0]
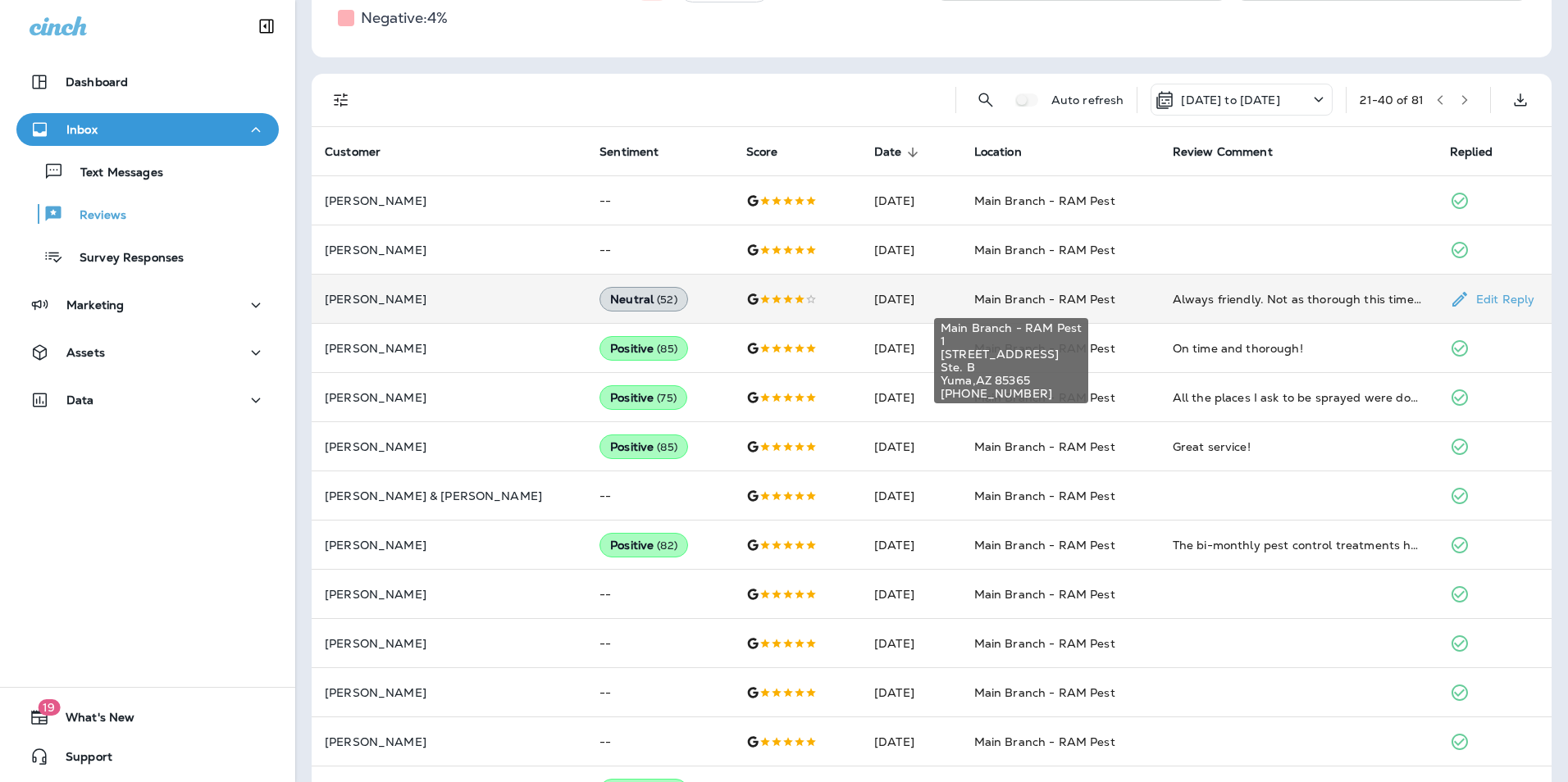
click at [1048, 301] on span "Main Branch - RAM Pest" at bounding box center [1045, 299] width 141 height 15
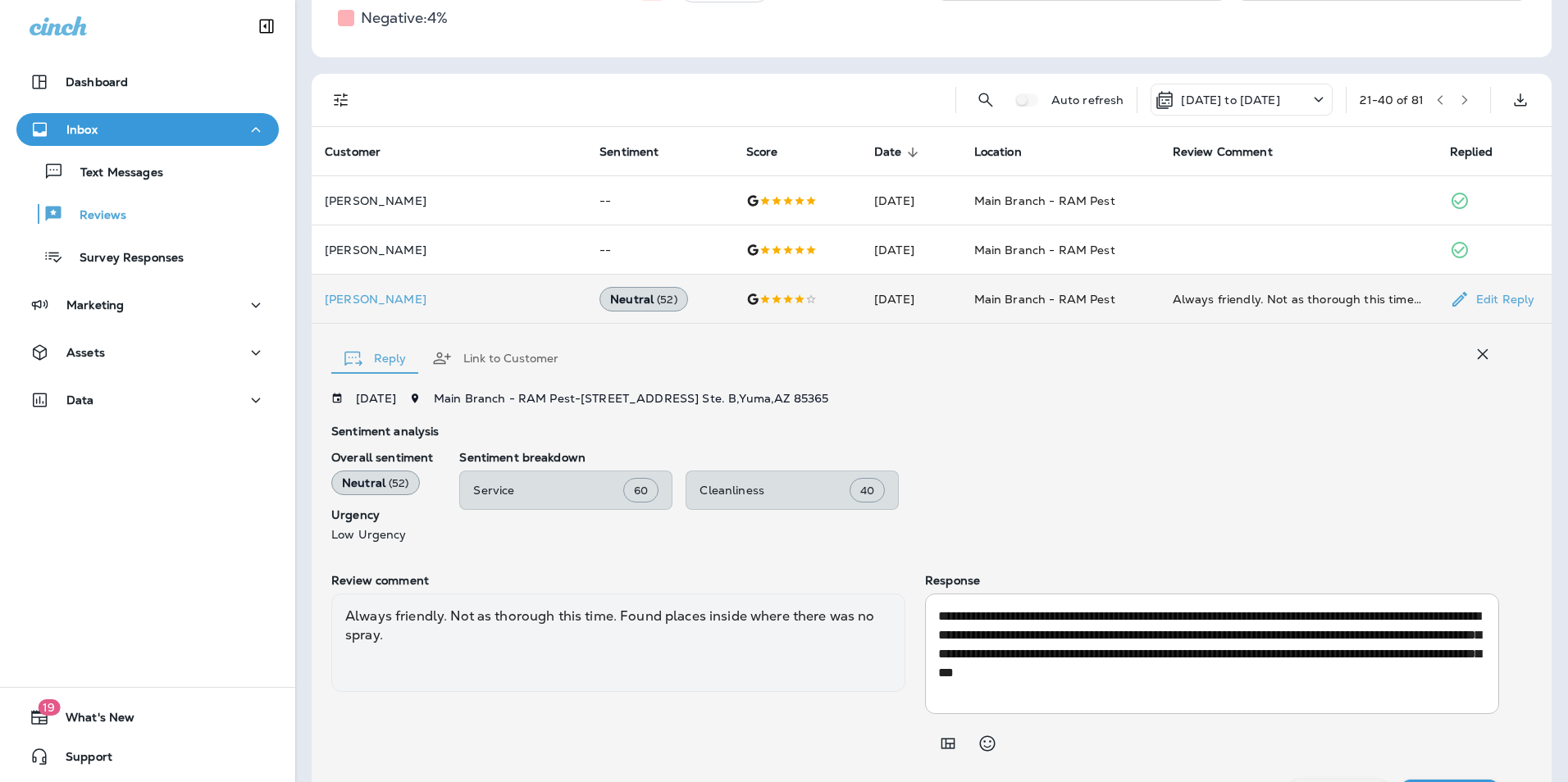
scroll to position [368, 0]
